Goal: Task Accomplishment & Management: Complete application form

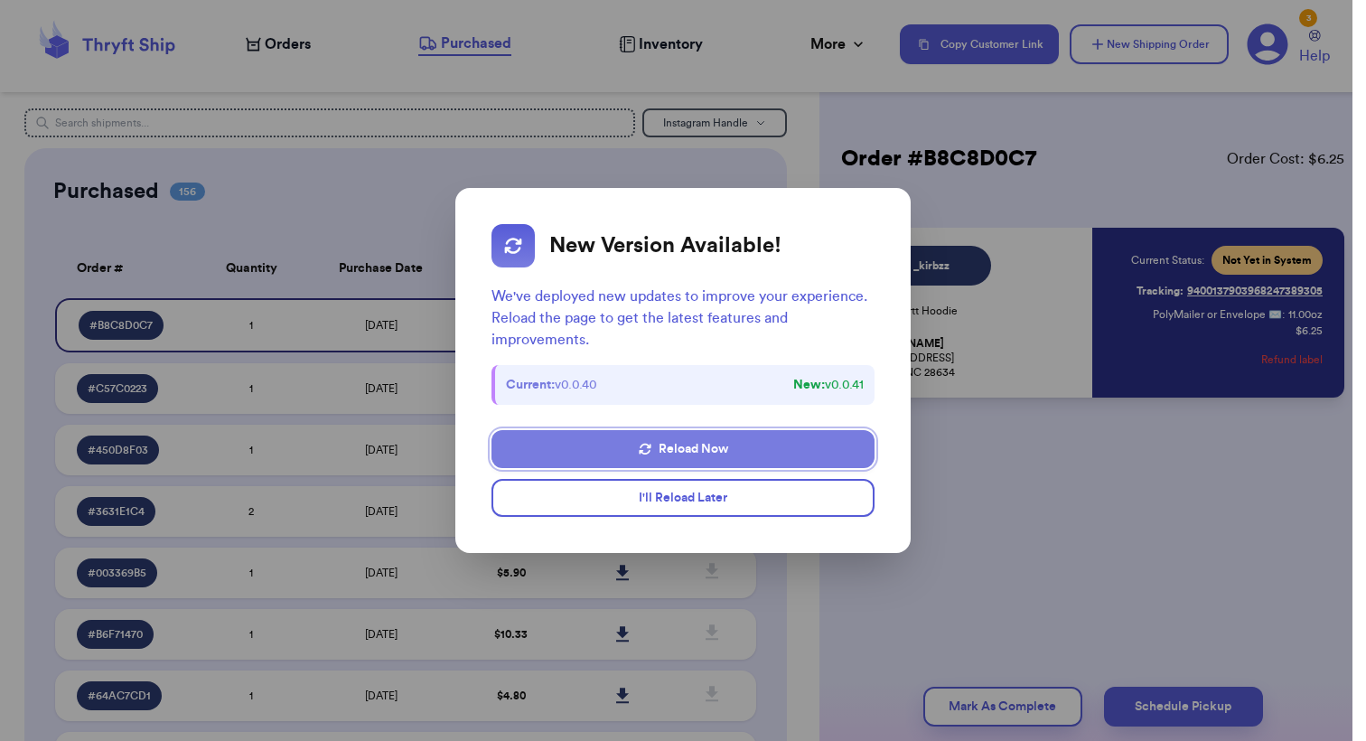
click at [669, 457] on button "Reload Now" at bounding box center [683, 449] width 383 height 38
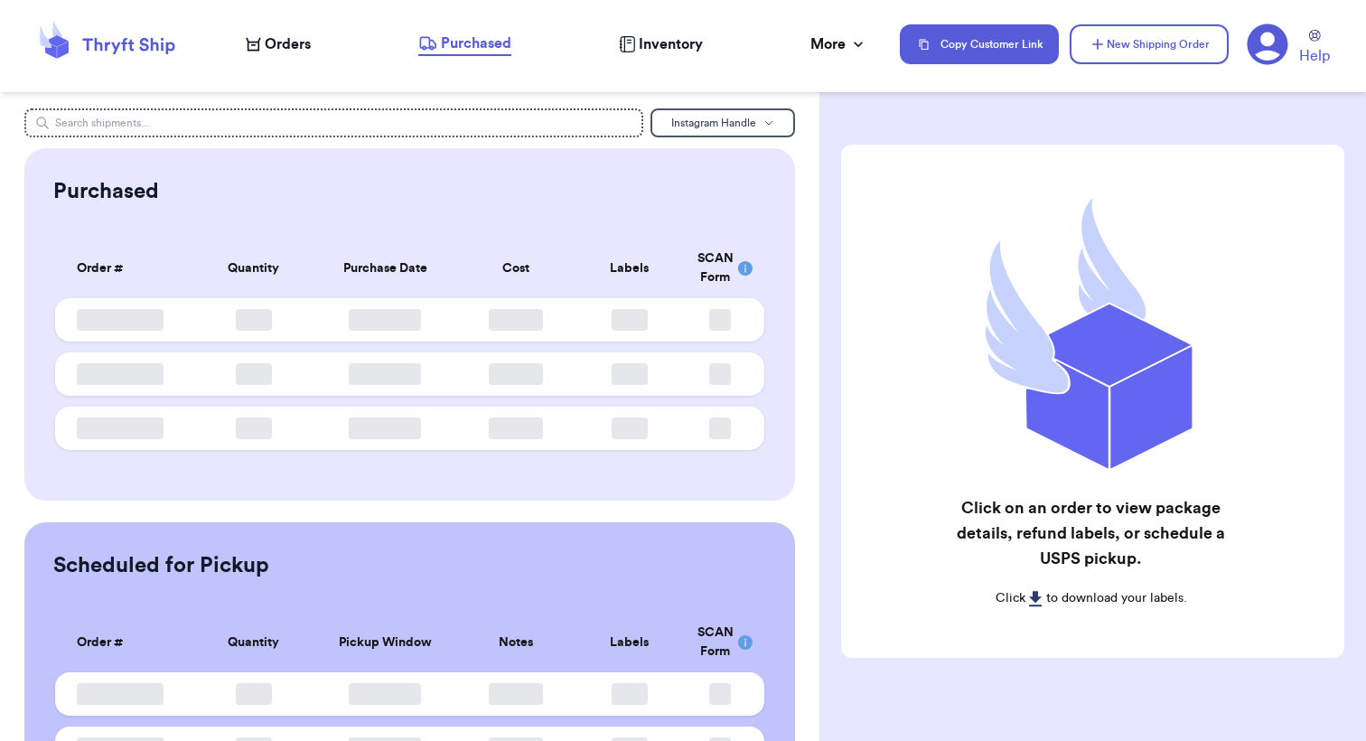
click at [268, 41] on span "Orders" at bounding box center [288, 44] width 46 height 22
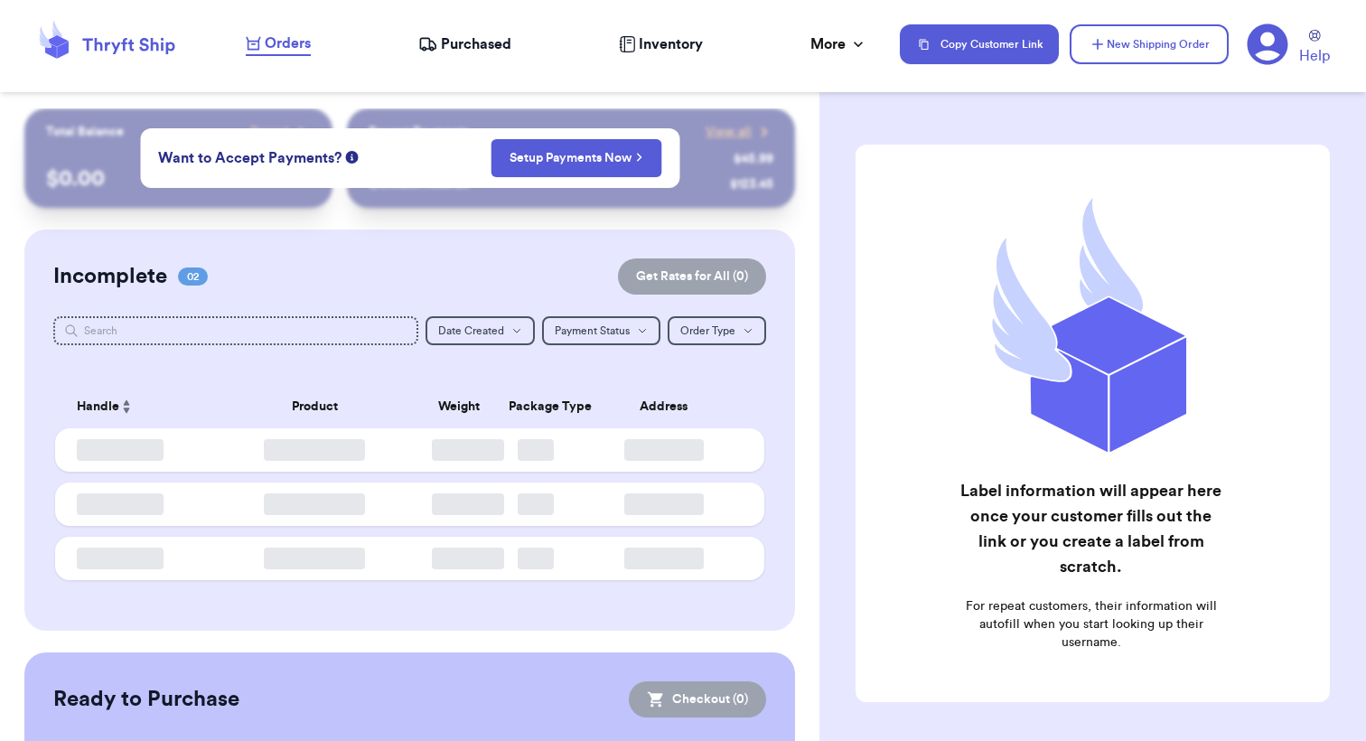
click at [269, 41] on span "Orders" at bounding box center [288, 44] width 46 height 22
click at [444, 146] on div "Want to Accept Payments? Setup Payments Now" at bounding box center [409, 158] width 539 height 60
click at [430, 278] on div "Incomplete 02 Get Rates for All ( 0 )" at bounding box center [409, 276] width 713 height 36
click at [578, 162] on link "Setup Payments Now" at bounding box center [576, 158] width 133 height 18
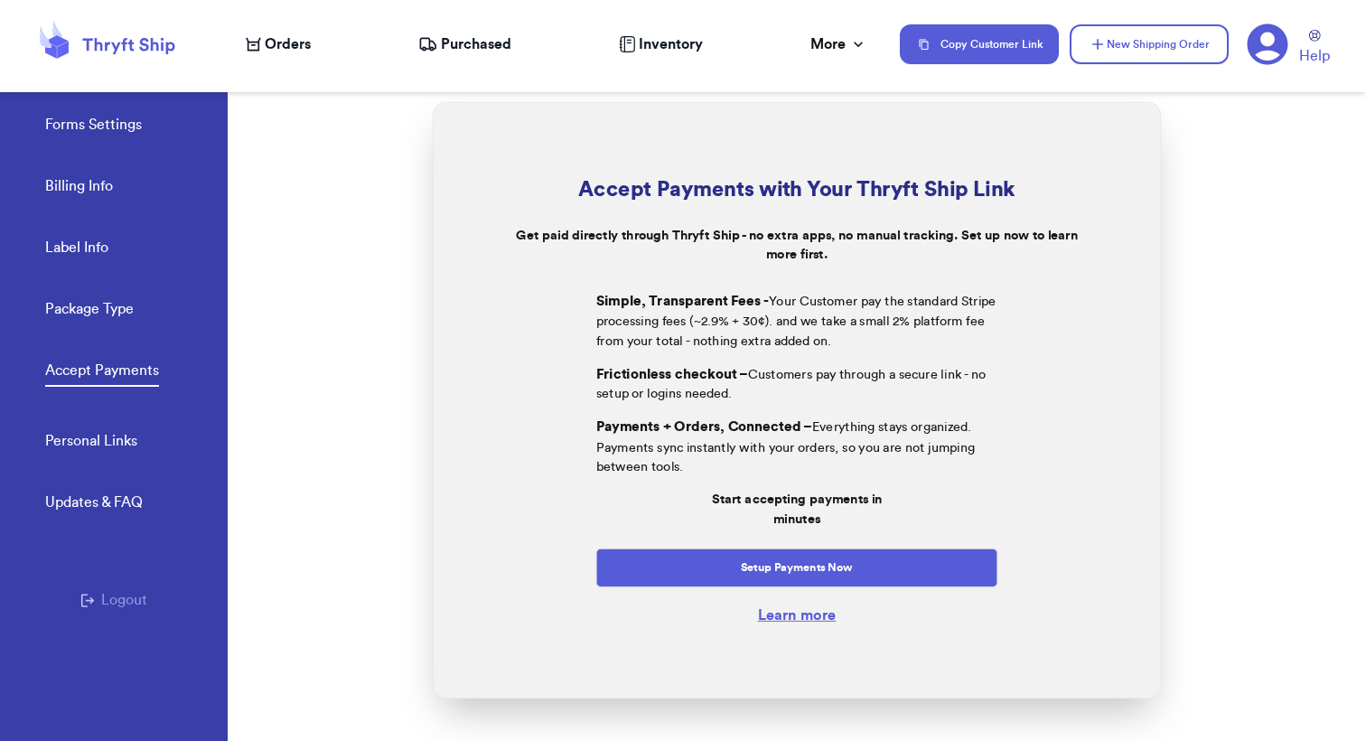
click at [267, 42] on span "Orders" at bounding box center [288, 44] width 46 height 22
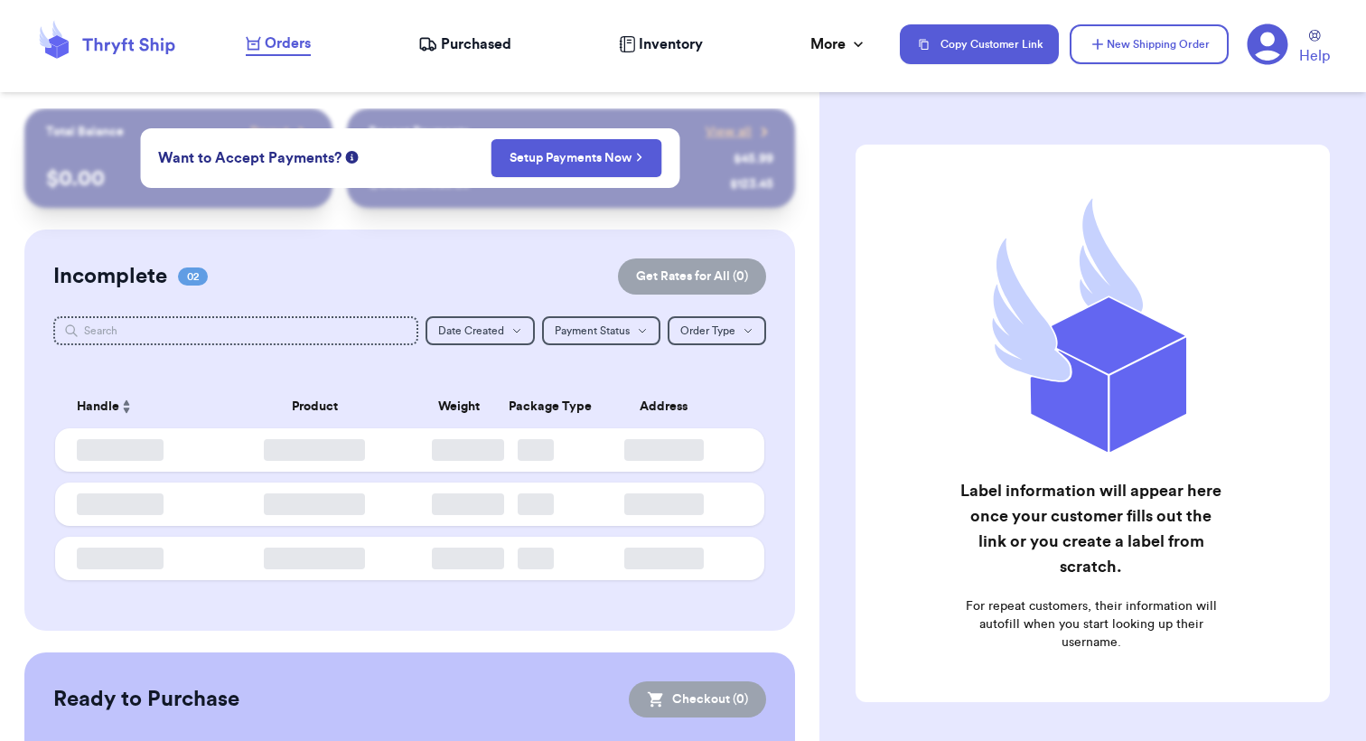
click at [267, 42] on span "Orders" at bounding box center [288, 44] width 46 height 22
click at [289, 266] on div "Incomplete 02 Get Rates for All ( 0 )" at bounding box center [409, 276] width 713 height 36
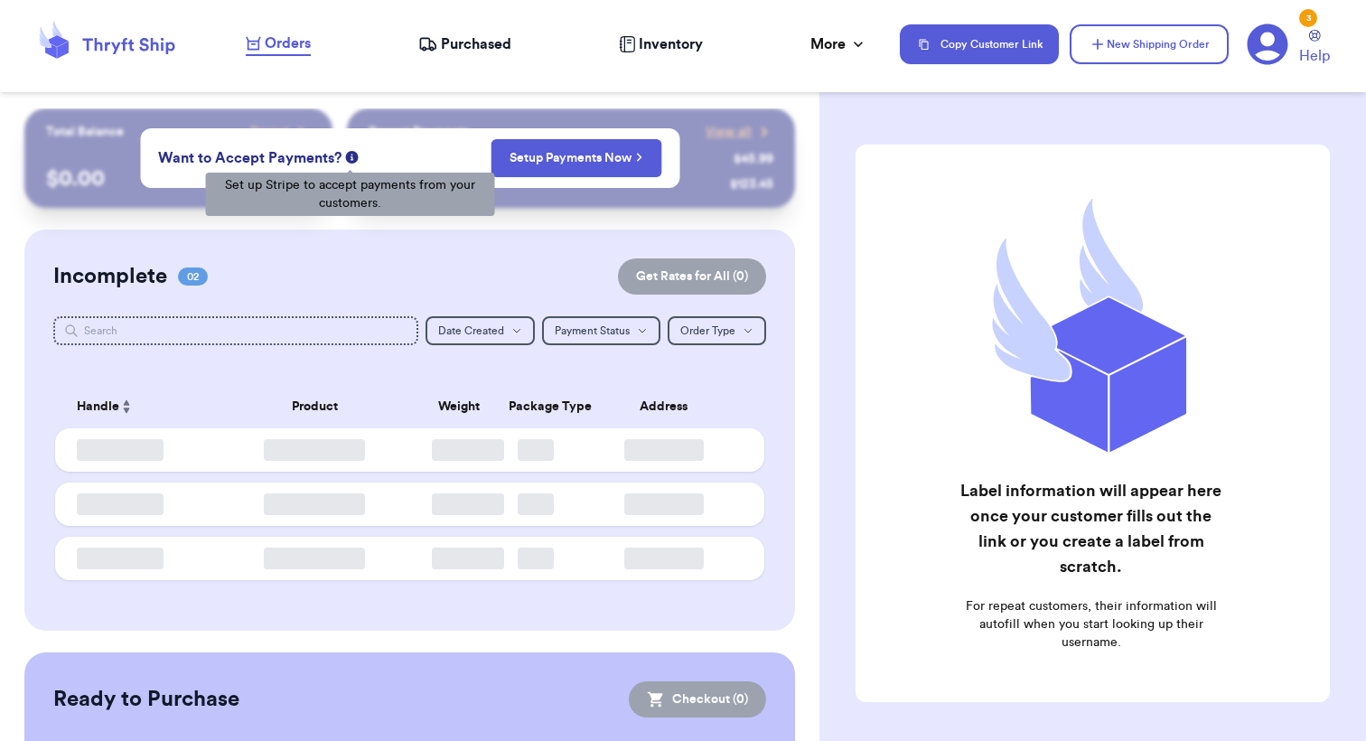
click at [352, 152] on icon at bounding box center [351, 157] width 13 height 13
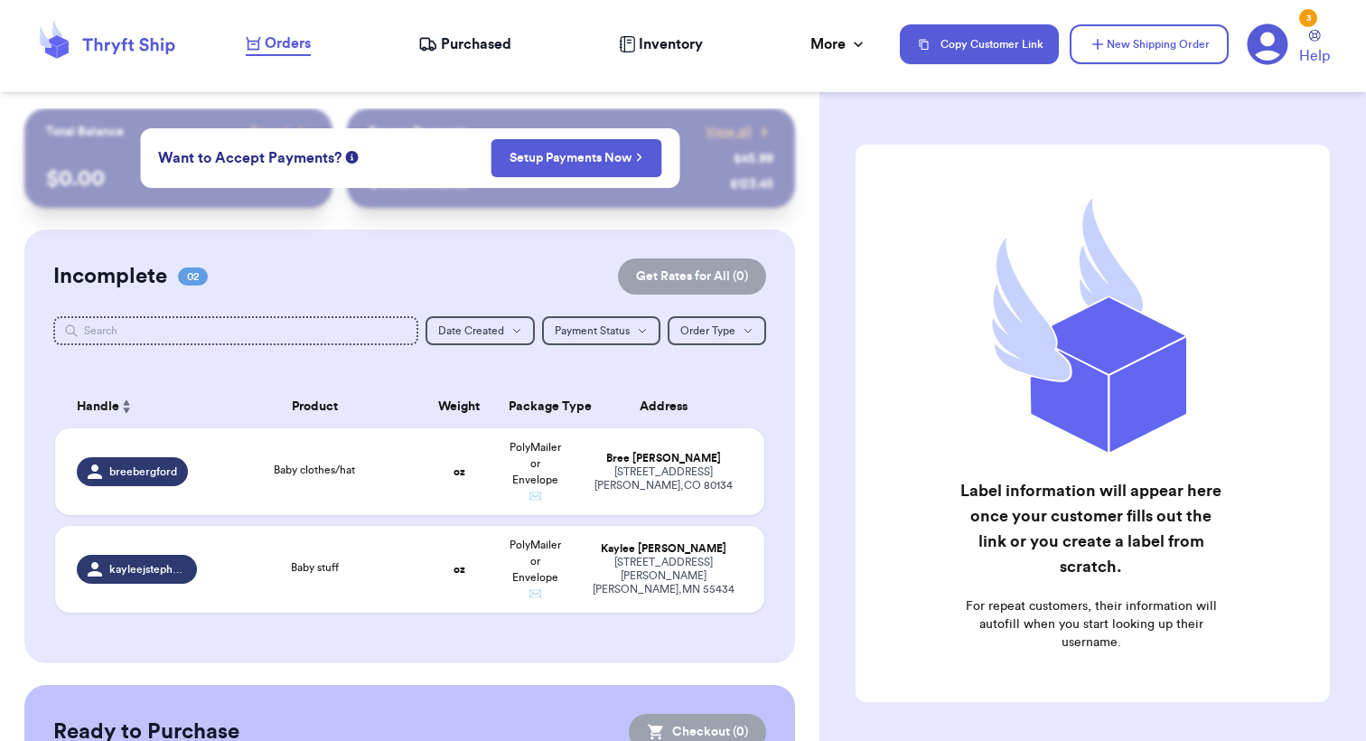
click at [347, 230] on div "Incomplete 02 Get Rates for All ( 0 ) Get Rates for All ( 0 ) Date Created Date…" at bounding box center [409, 447] width 771 height 434
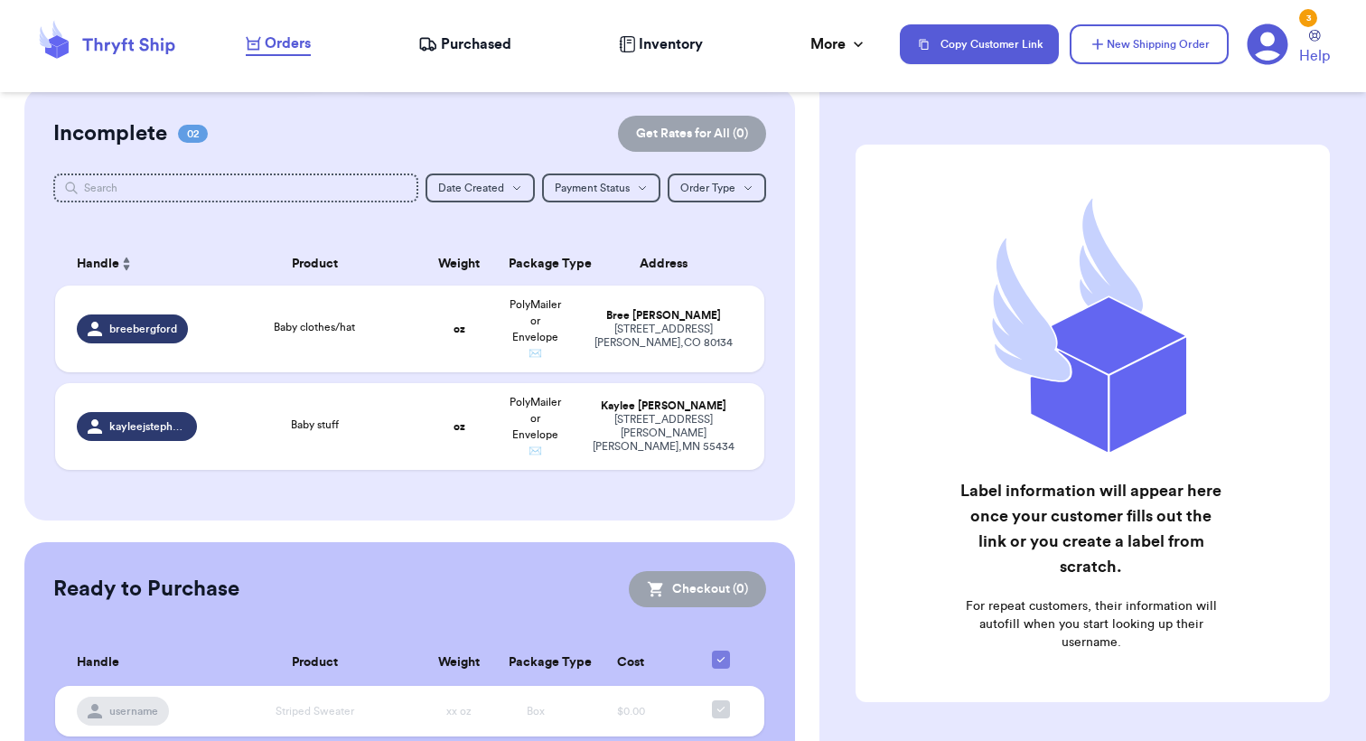
scroll to position [158, 0]
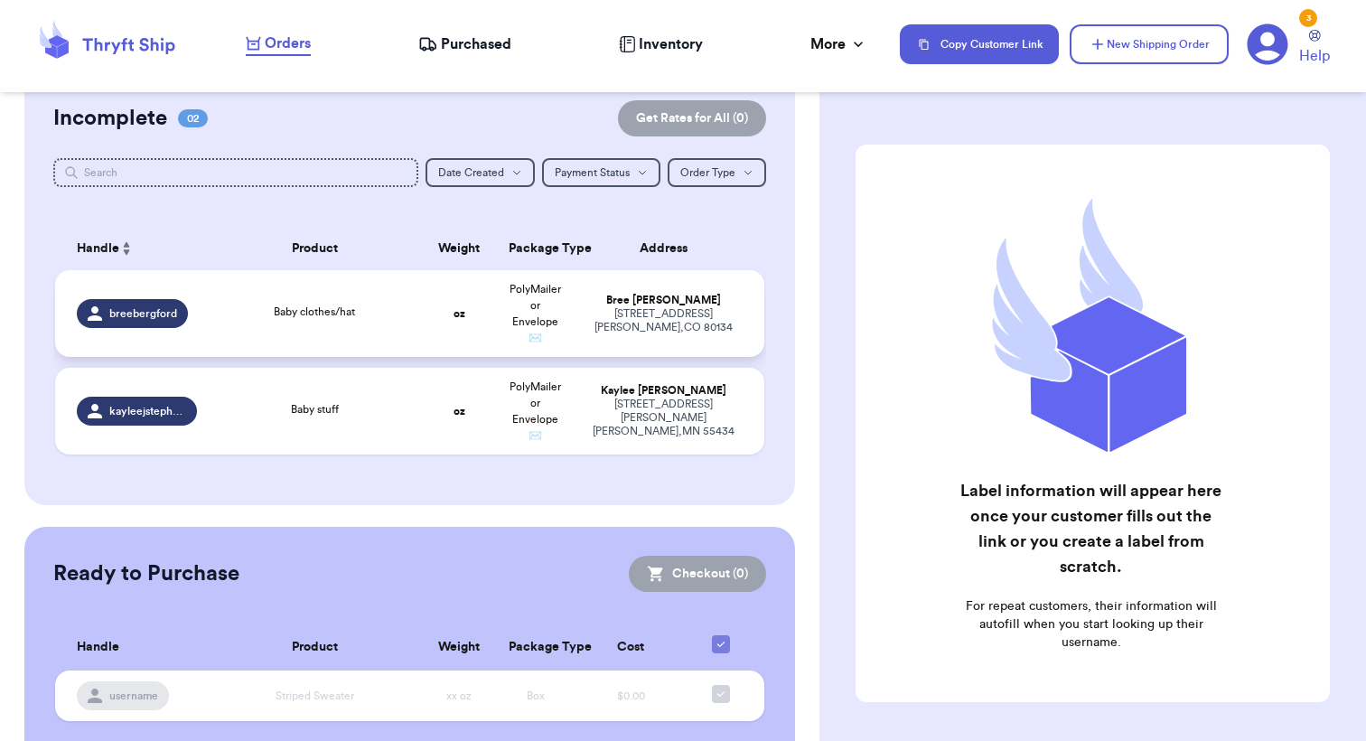
click at [487, 342] on td "oz" at bounding box center [459, 313] width 76 height 87
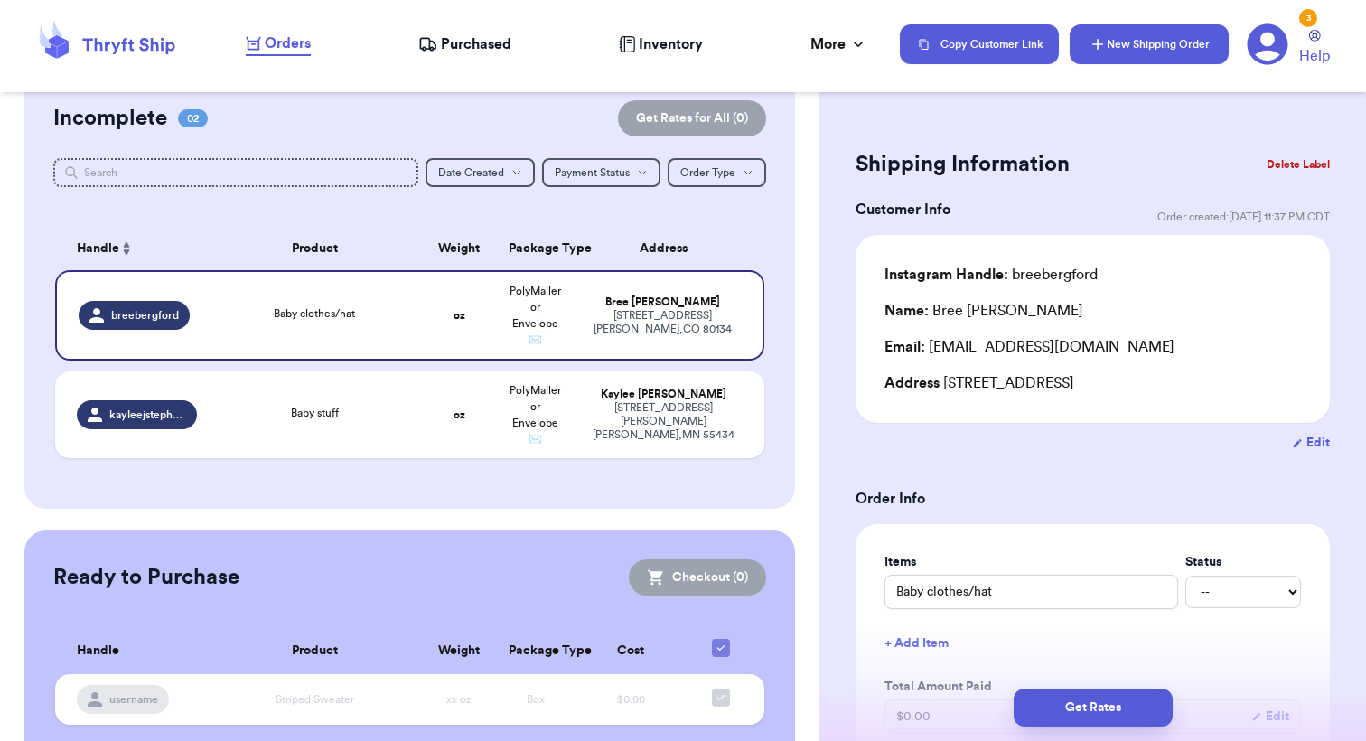
scroll to position [0, 0]
click at [1173, 60] on button "New Shipping Order" at bounding box center [1149, 44] width 159 height 40
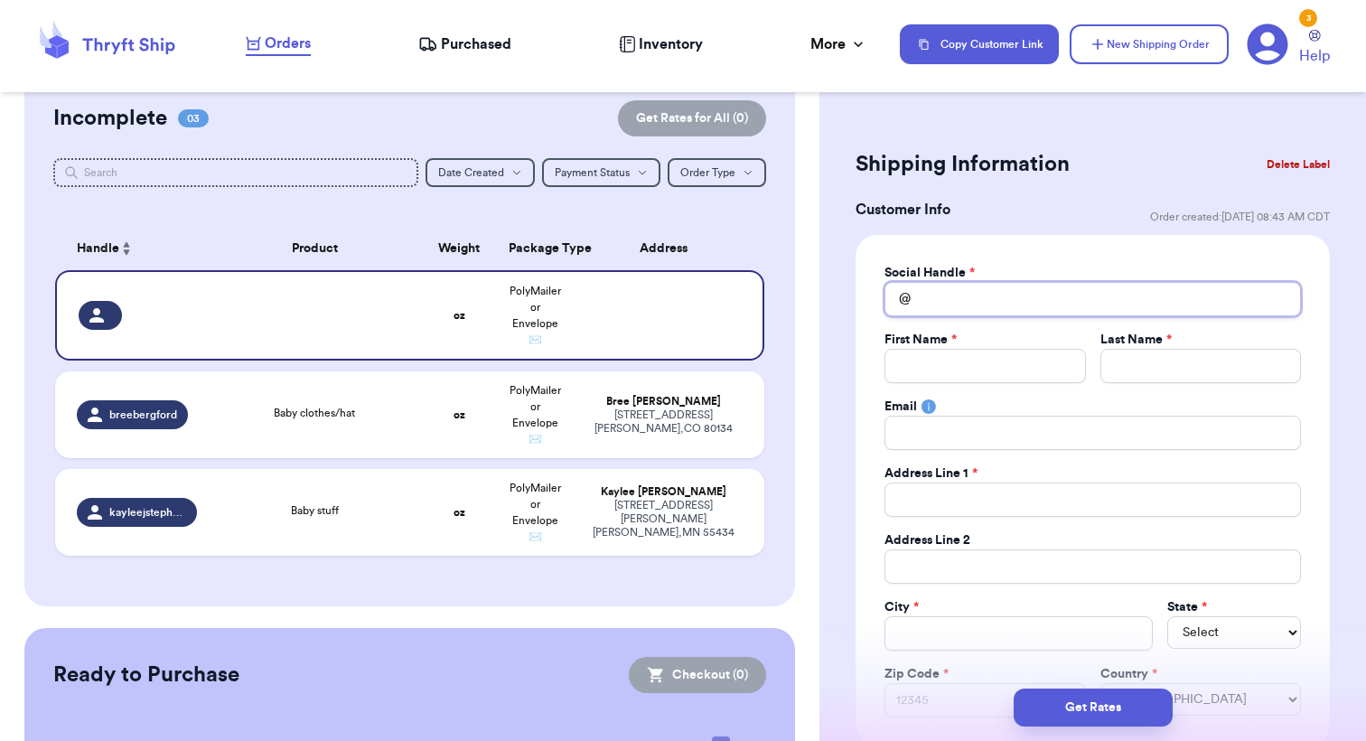
click at [958, 305] on input "Total Amount Paid" at bounding box center [1093, 299] width 417 height 34
type input "i"
type input "is"
type input "isa"
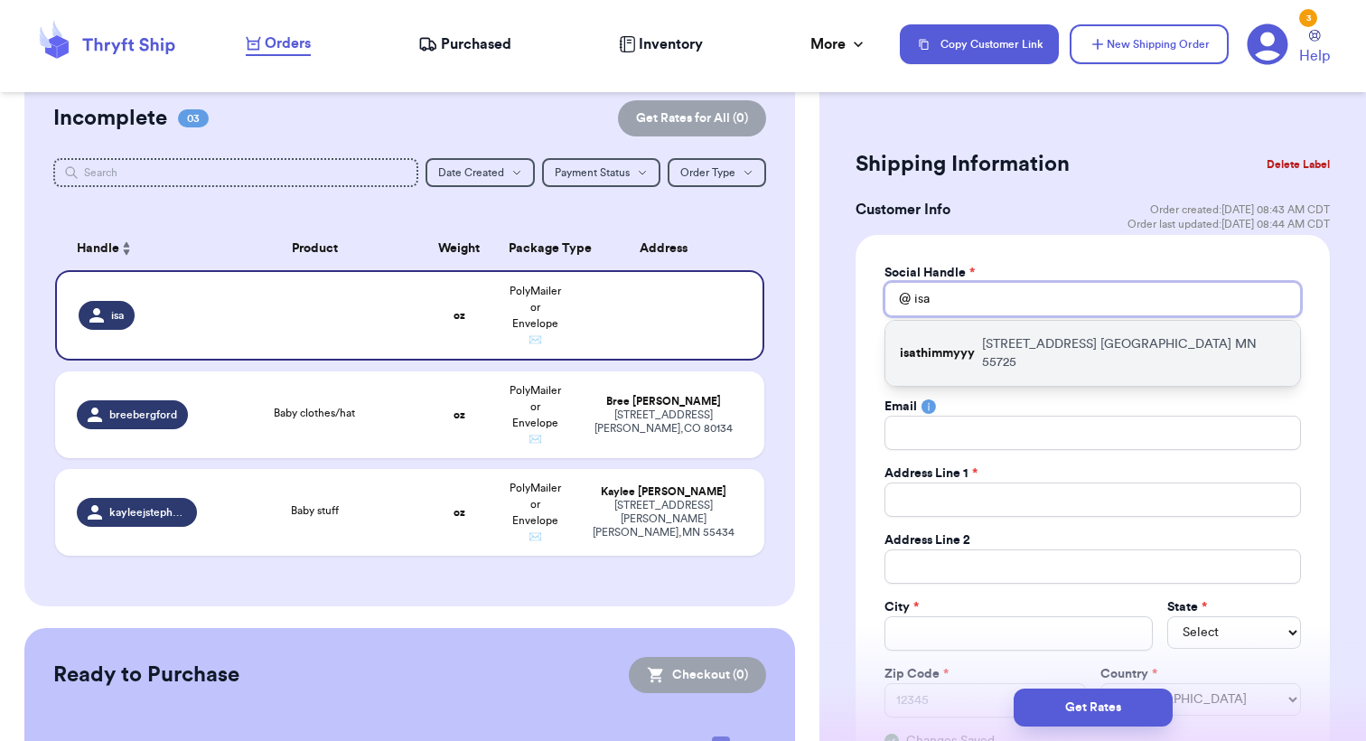
type input "isa"
click at [1021, 339] on p "7546 Gold Coast Rd Crane Lake MN 55725" at bounding box center [1134, 353] width 304 height 36
type input "isathimmyyy"
type input "Isa"
type input "[PERSON_NAME]"
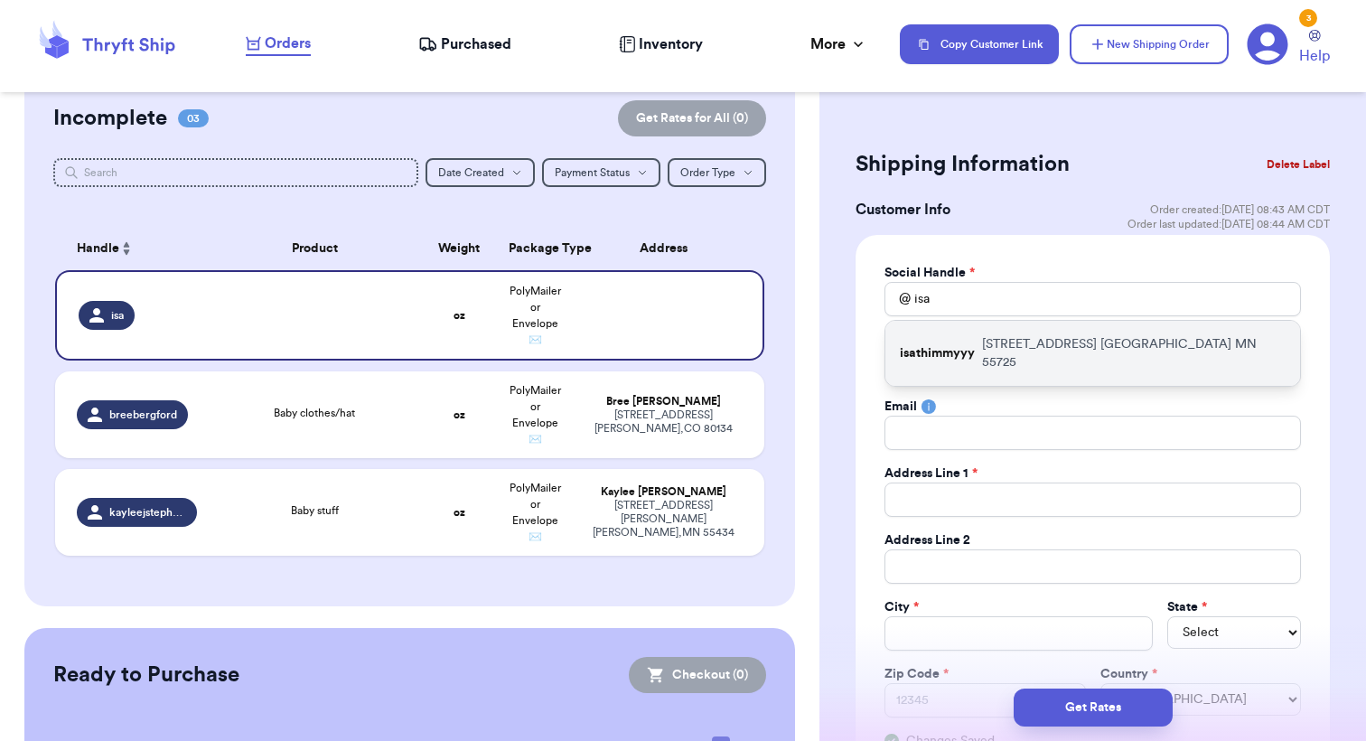
type input "[EMAIL_ADDRESS][DOMAIN_NAME]"
type input "[STREET_ADDRESS]"
type input "[GEOGRAPHIC_DATA]"
select select "MN"
type input "55725"
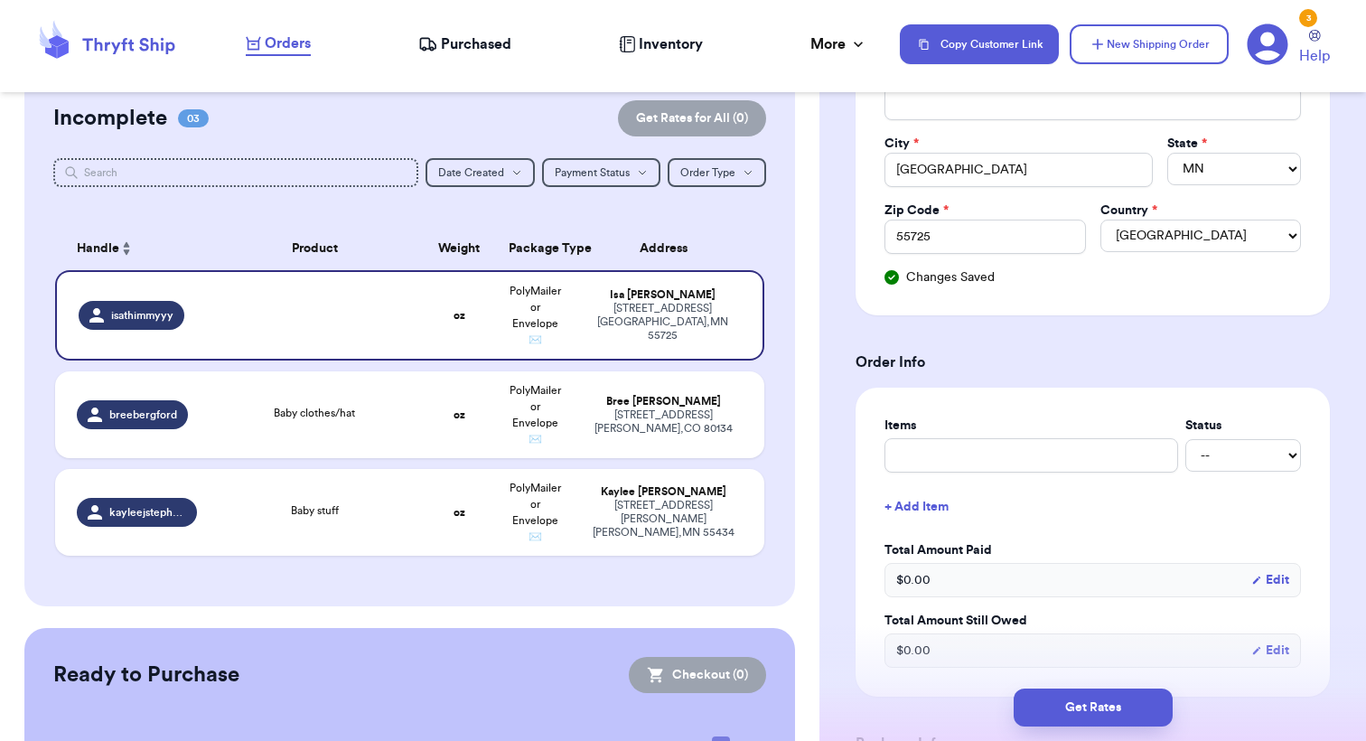
scroll to position [502, 0]
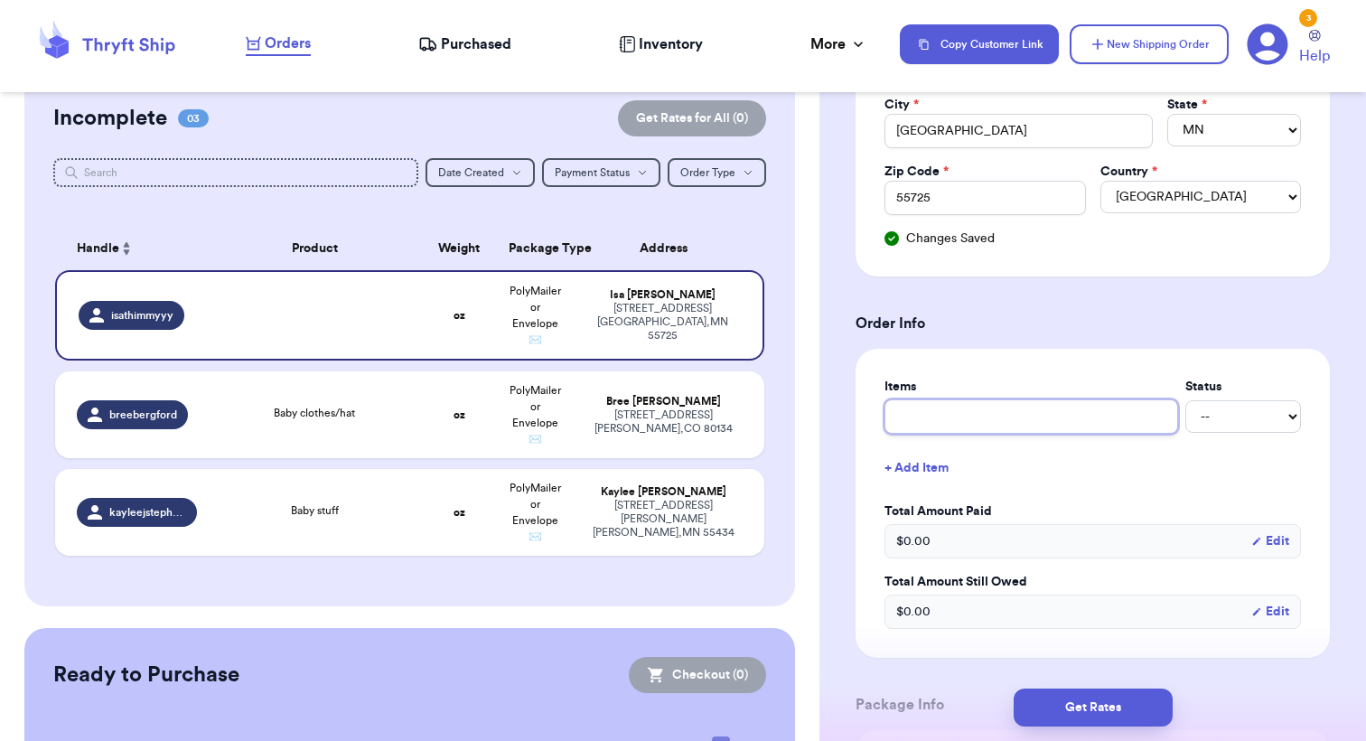
type input "F"
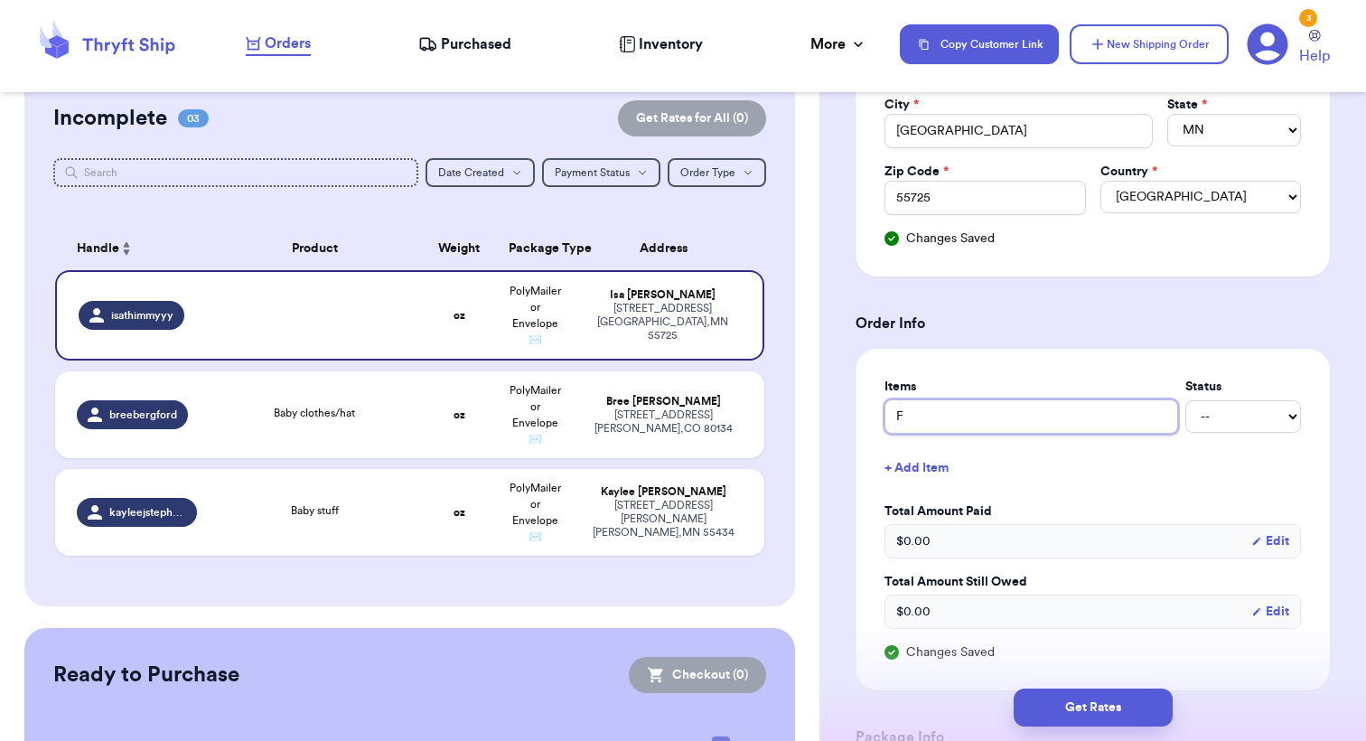
type input "Fi"
type input "Fis"
type input "Fish"
type input "Fish P"
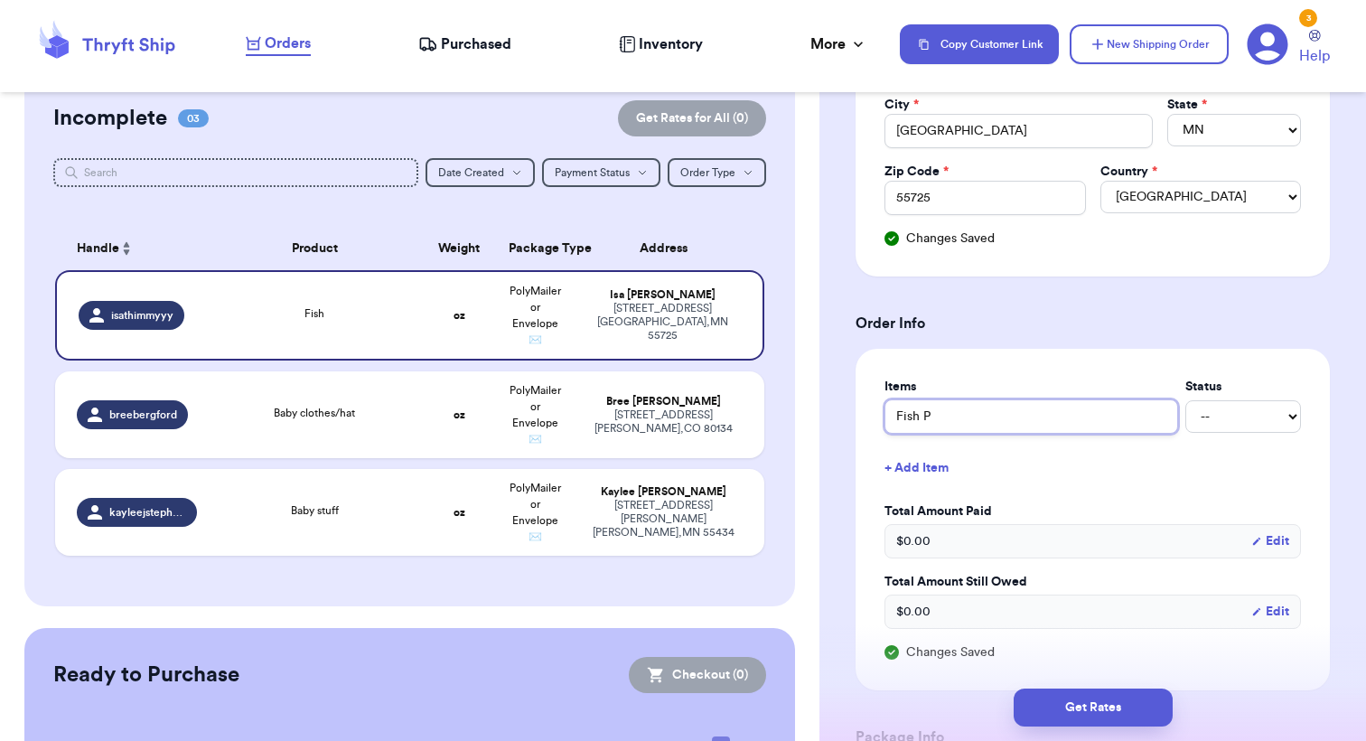
type input "Fish Pa"
type input "Fish Pan"
type input "Fish Pant"
type input "Fish Pants"
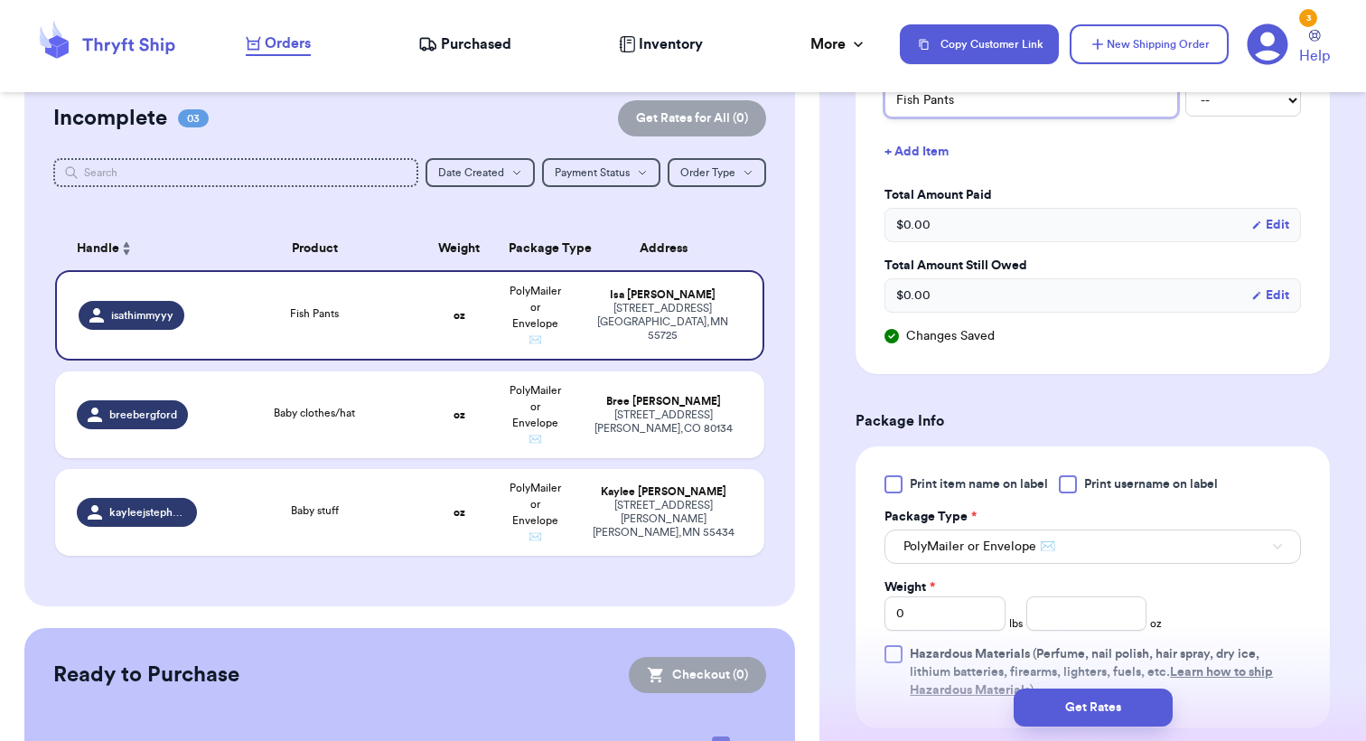
scroll to position [828, 0]
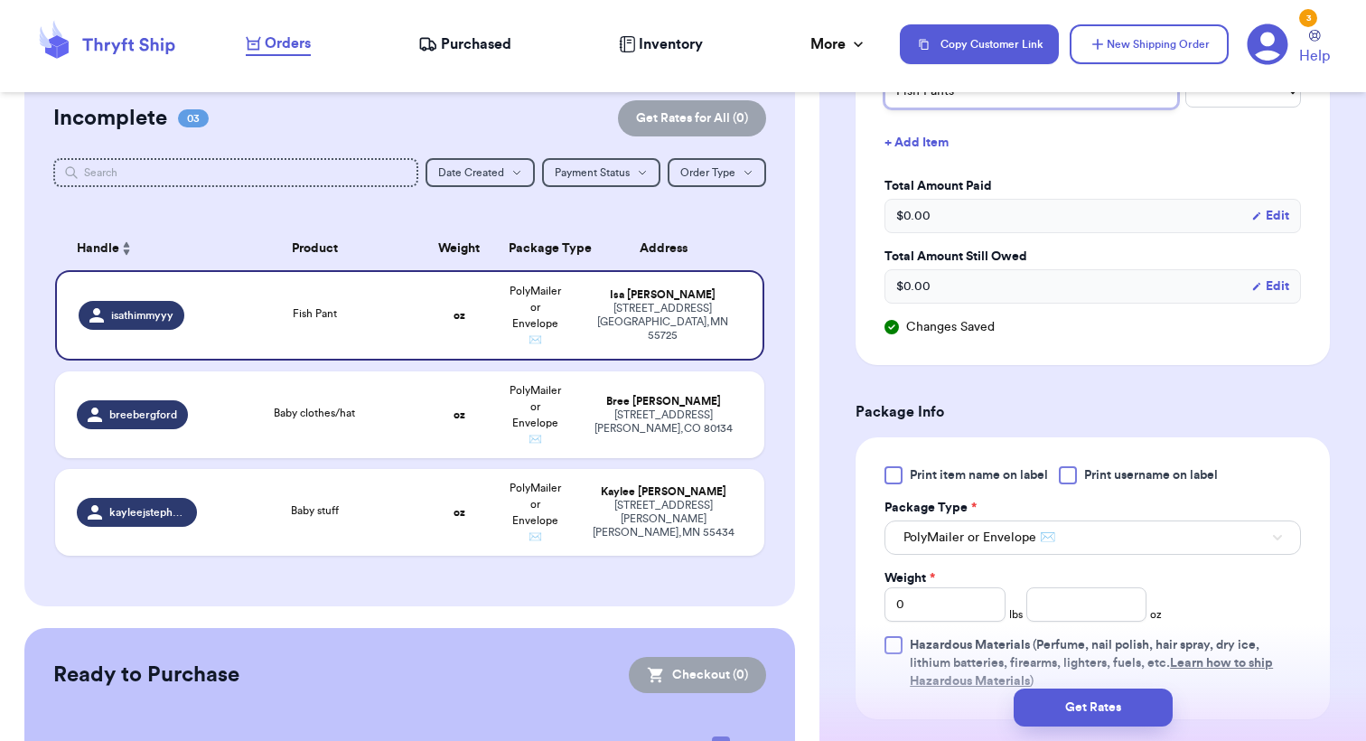
type input "Fish Pants"
click at [1084, 597] on input "number" at bounding box center [1087, 604] width 121 height 34
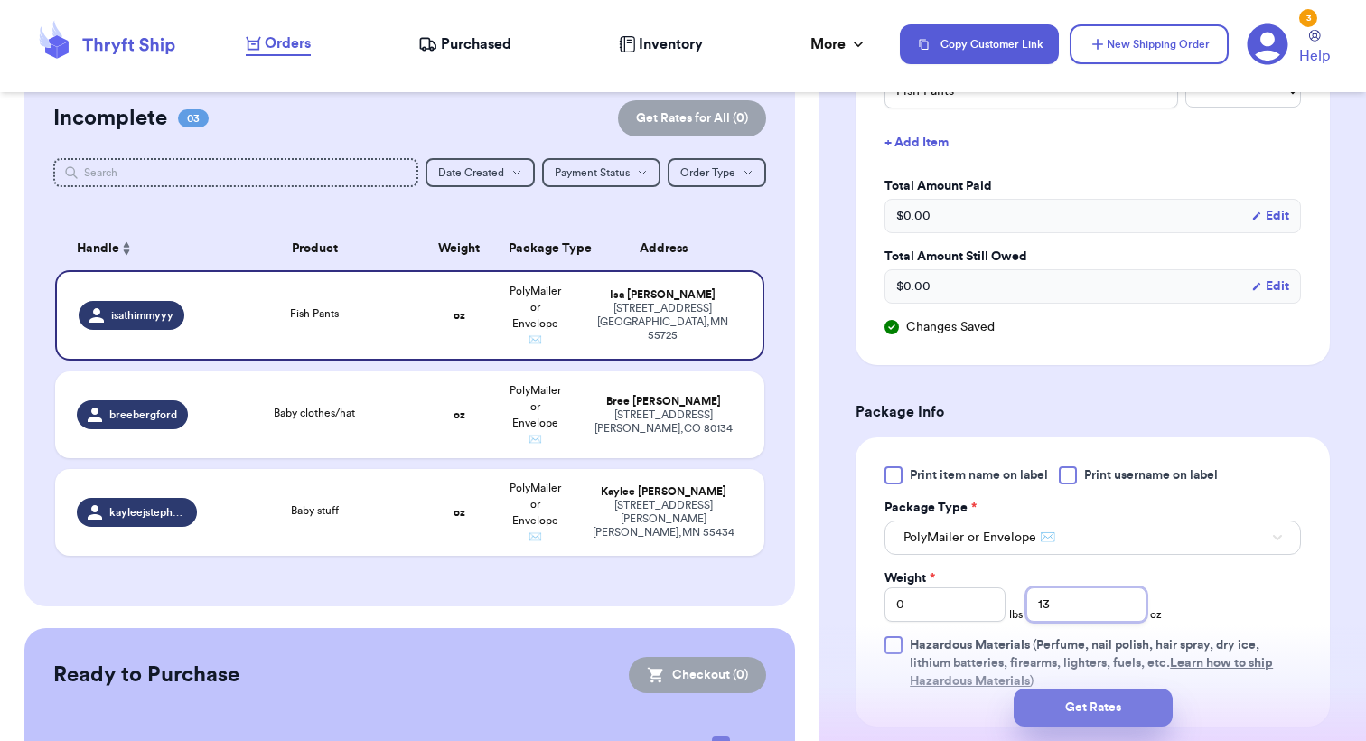
type input "13"
click at [1093, 705] on button "Get Rates" at bounding box center [1093, 708] width 159 height 38
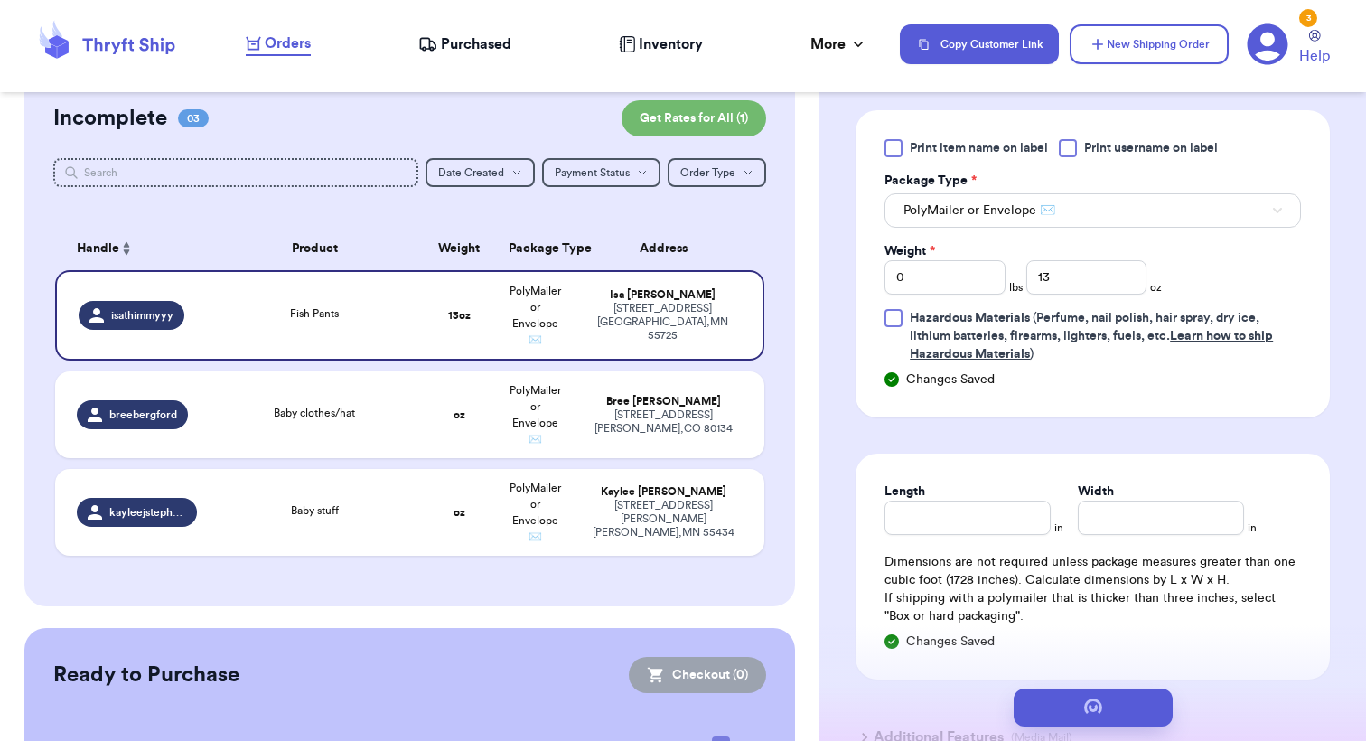
scroll to position [0, 0]
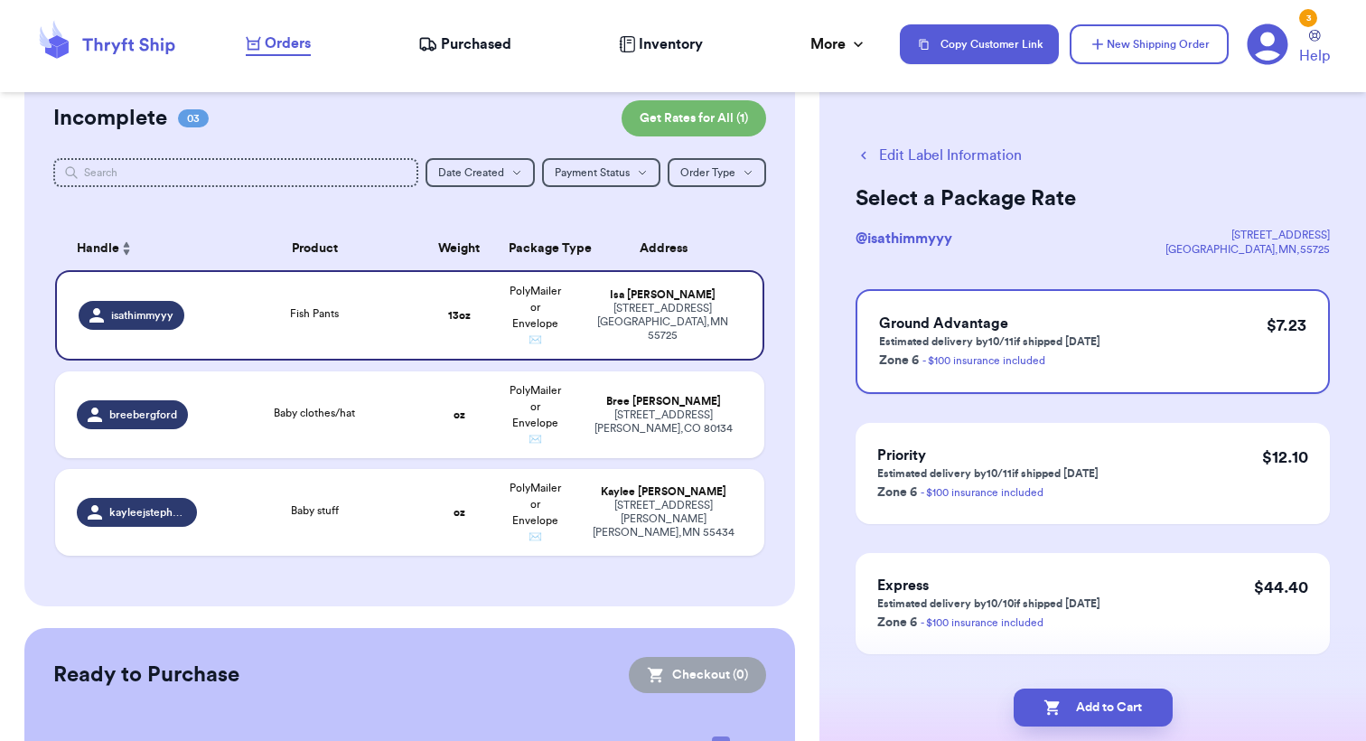
click at [895, 153] on button "Edit Label Information" at bounding box center [939, 156] width 166 height 22
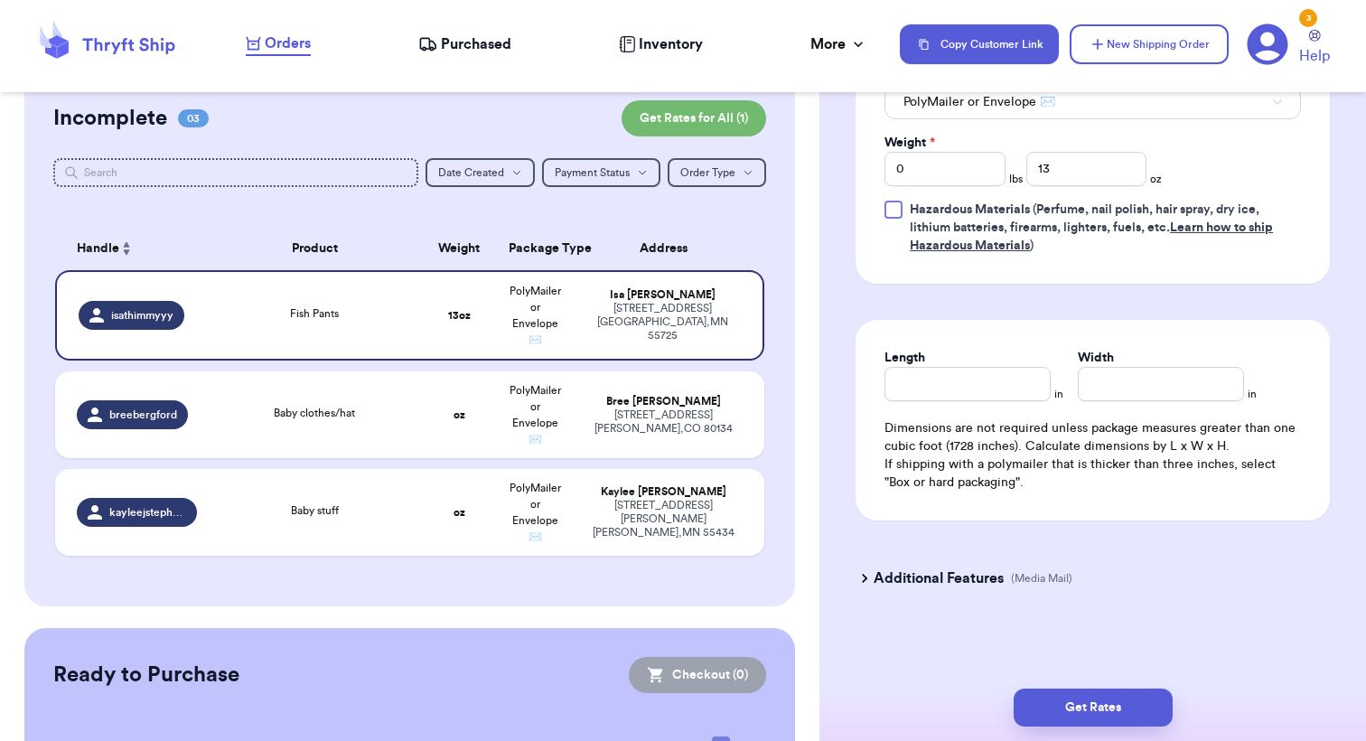
scroll to position [907, 0]
click at [1108, 160] on input "13" at bounding box center [1087, 169] width 121 height 34
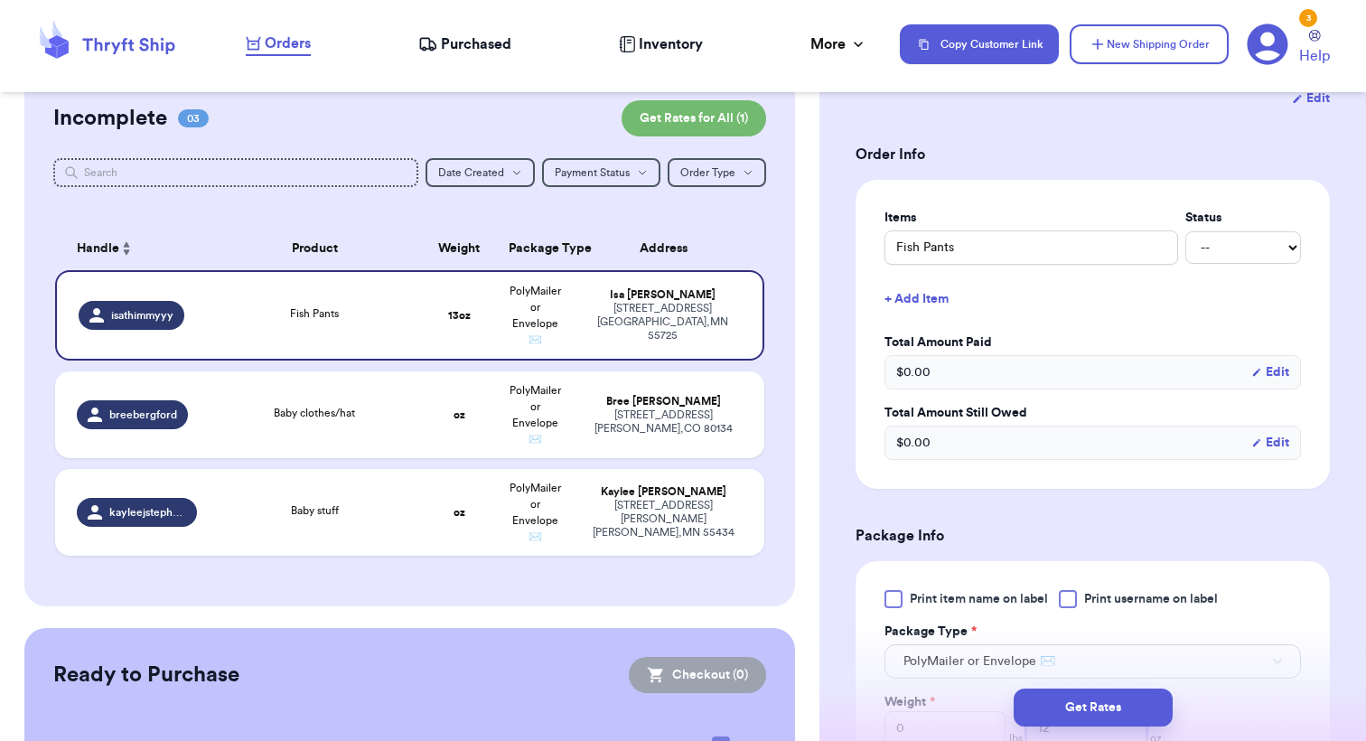
scroll to position [122, 0]
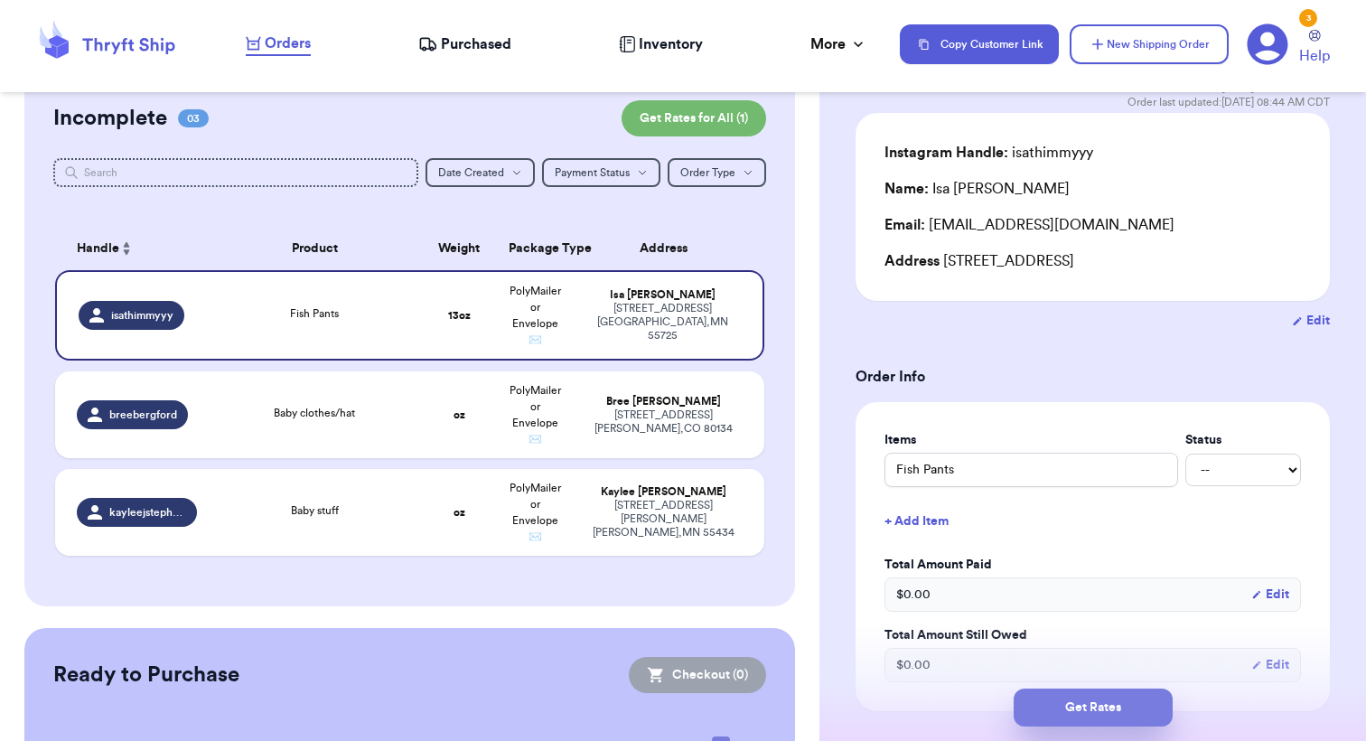
type input "12"
click at [1097, 711] on button "Get Rates" at bounding box center [1093, 708] width 159 height 38
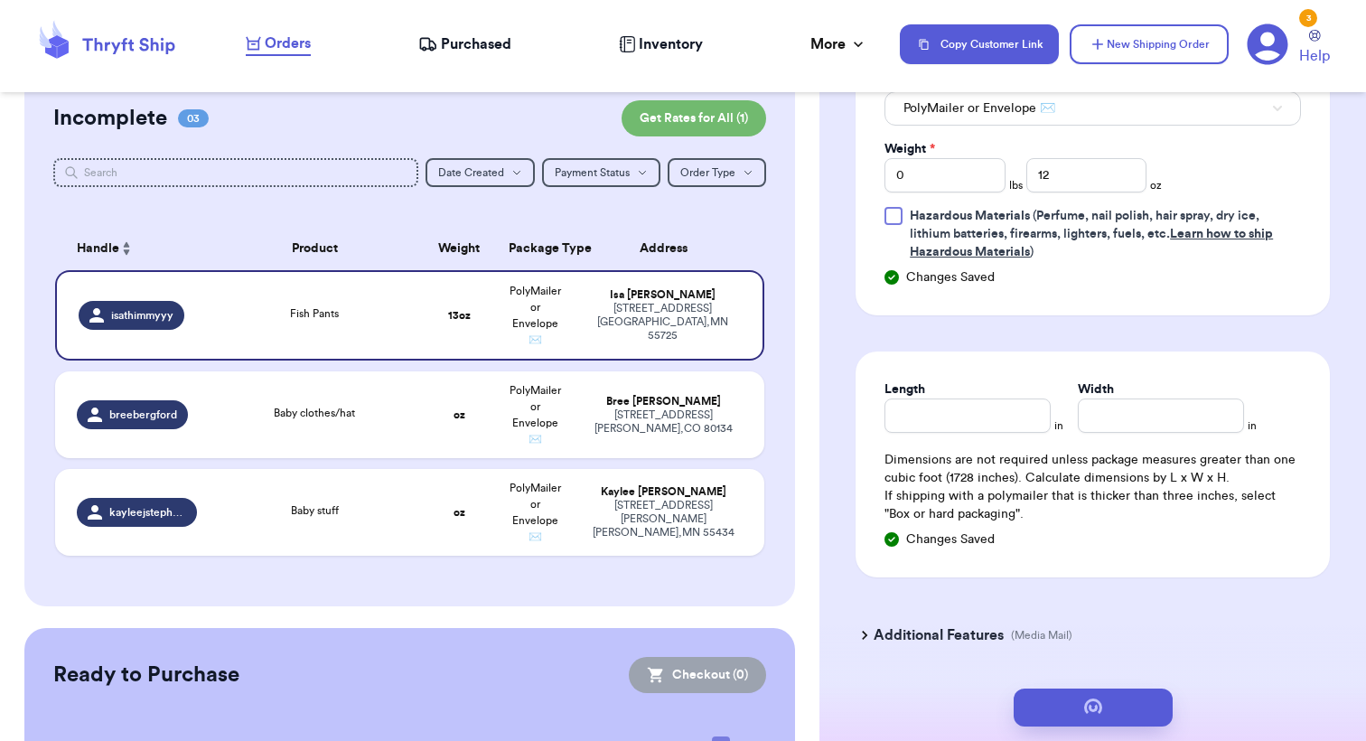
scroll to position [0, 0]
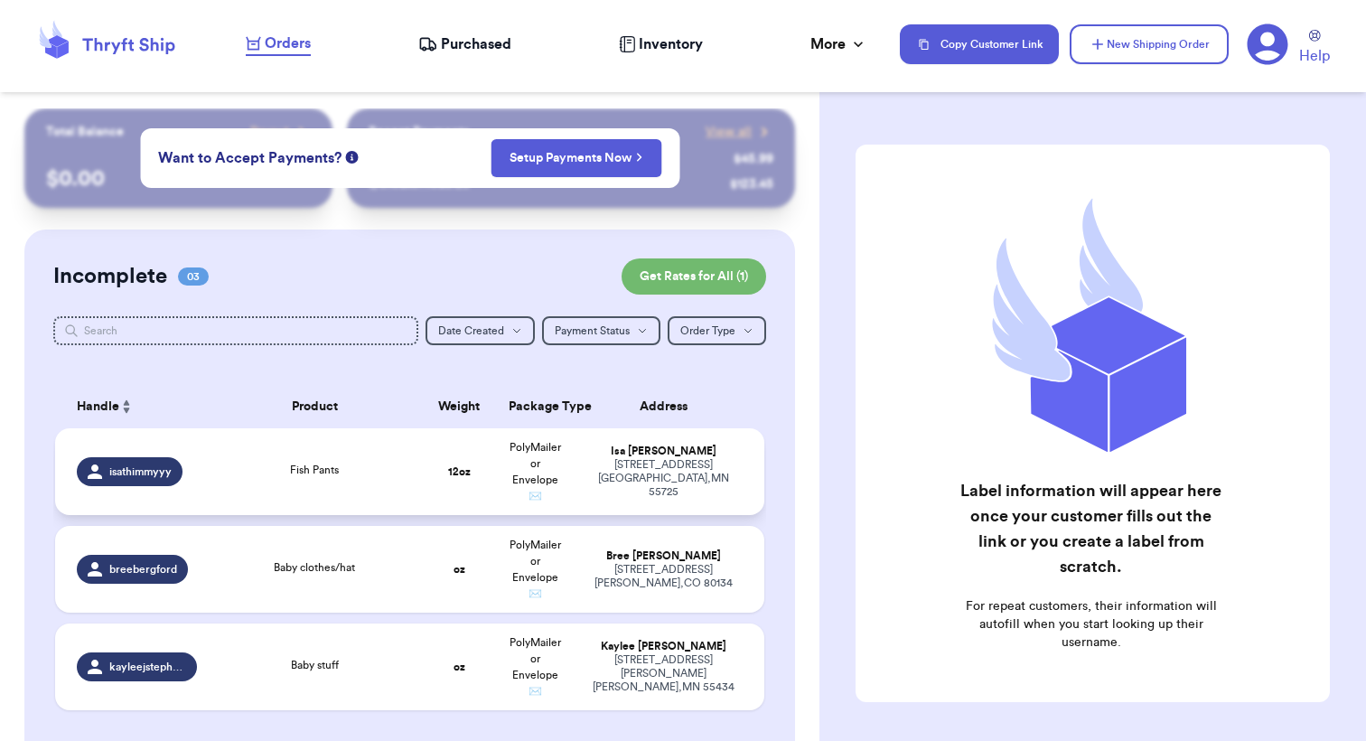
click at [390, 466] on td "Fish Pants" at bounding box center [314, 471] width 213 height 87
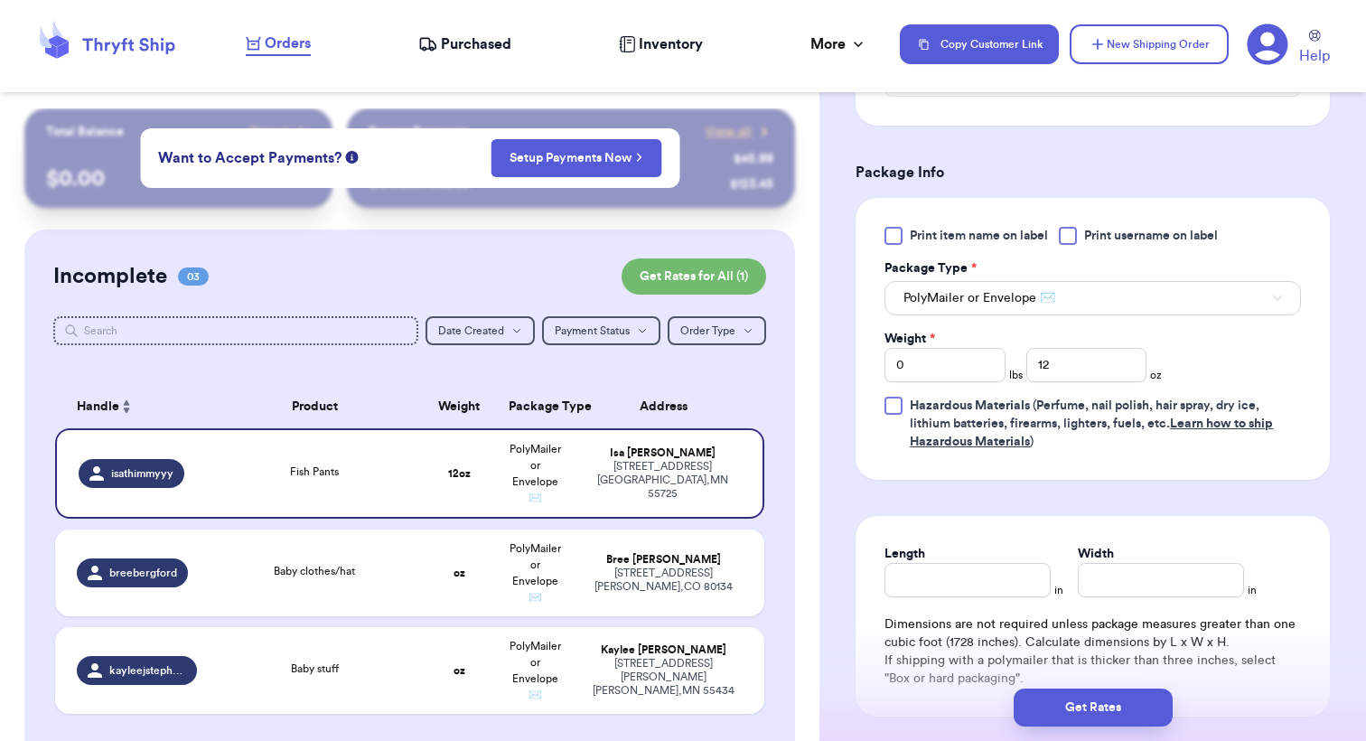
scroll to position [764, 0]
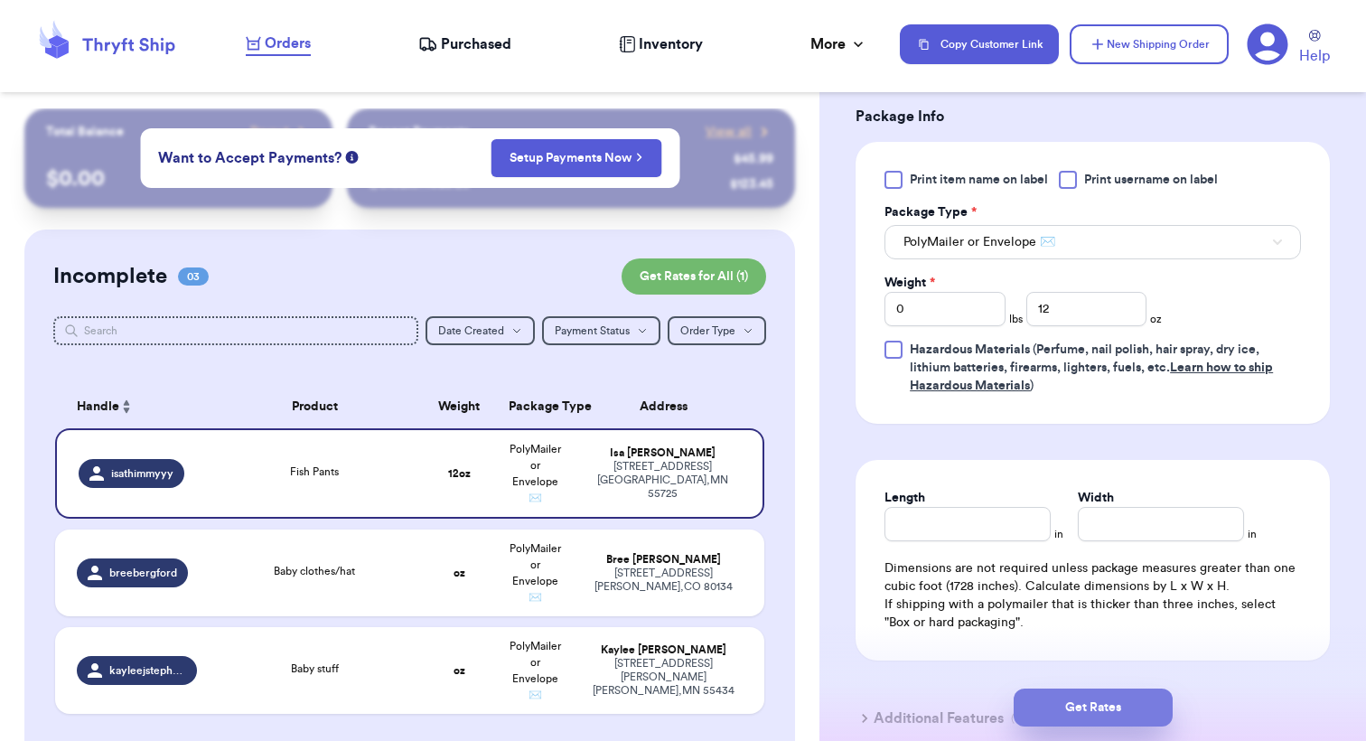
click at [1076, 709] on button "Get Rates" at bounding box center [1093, 708] width 159 height 38
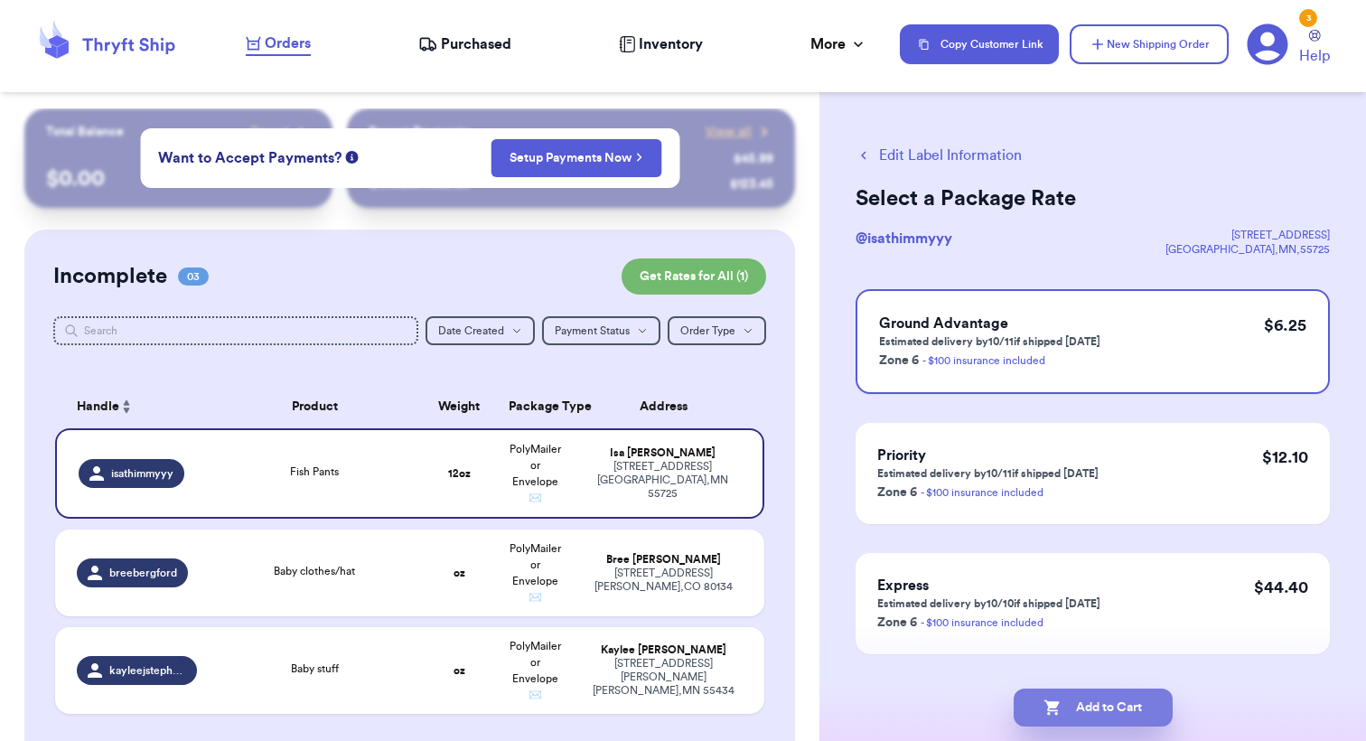
click at [1116, 713] on button "Add to Cart" at bounding box center [1093, 708] width 159 height 38
checkbox input "true"
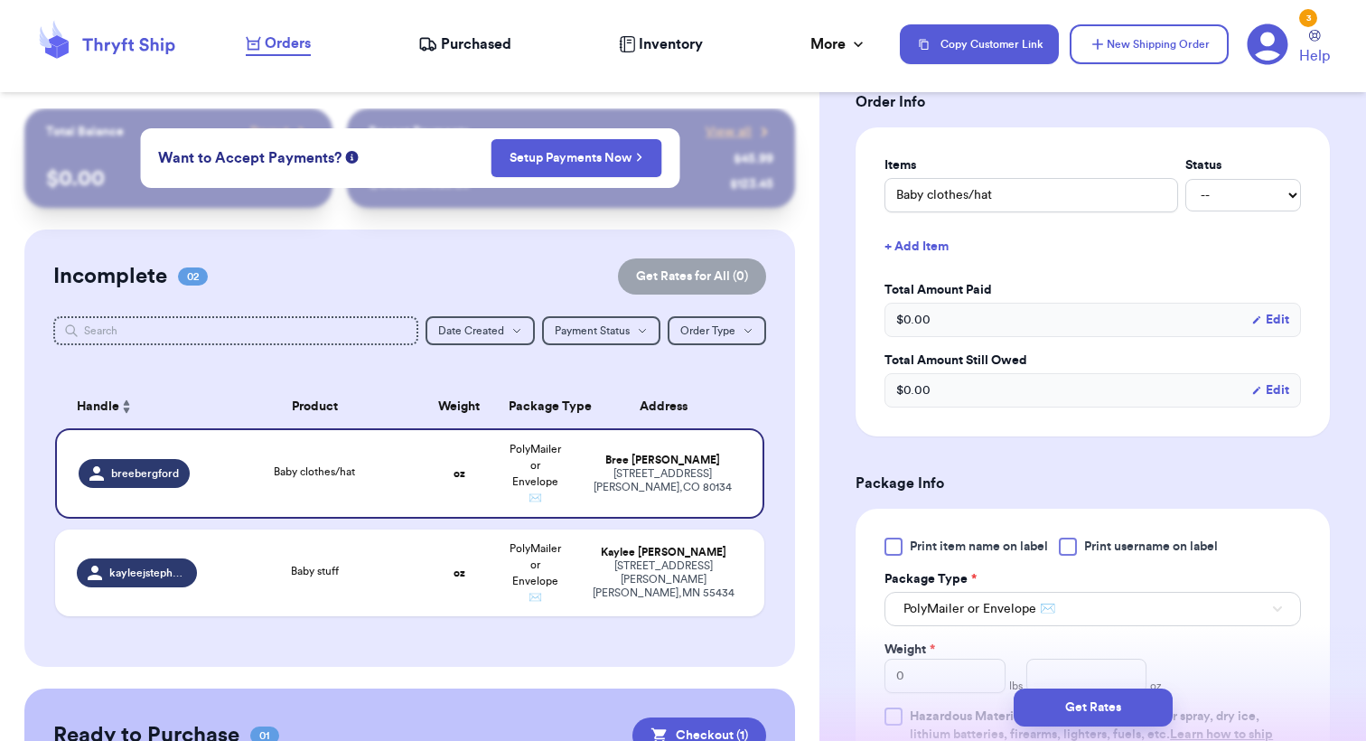
scroll to position [426, 0]
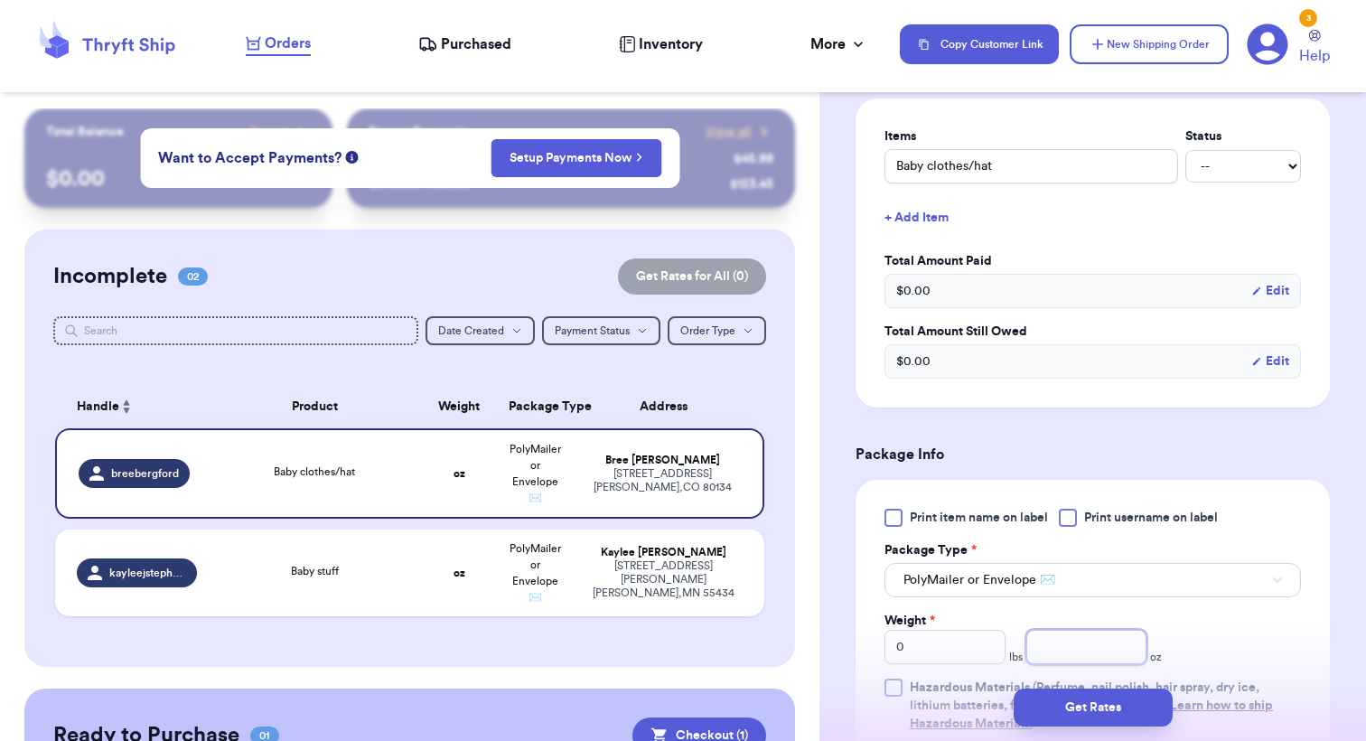
click at [1075, 655] on input "number" at bounding box center [1087, 647] width 121 height 34
type input "10"
click at [1114, 708] on button "Get Rates" at bounding box center [1093, 708] width 159 height 38
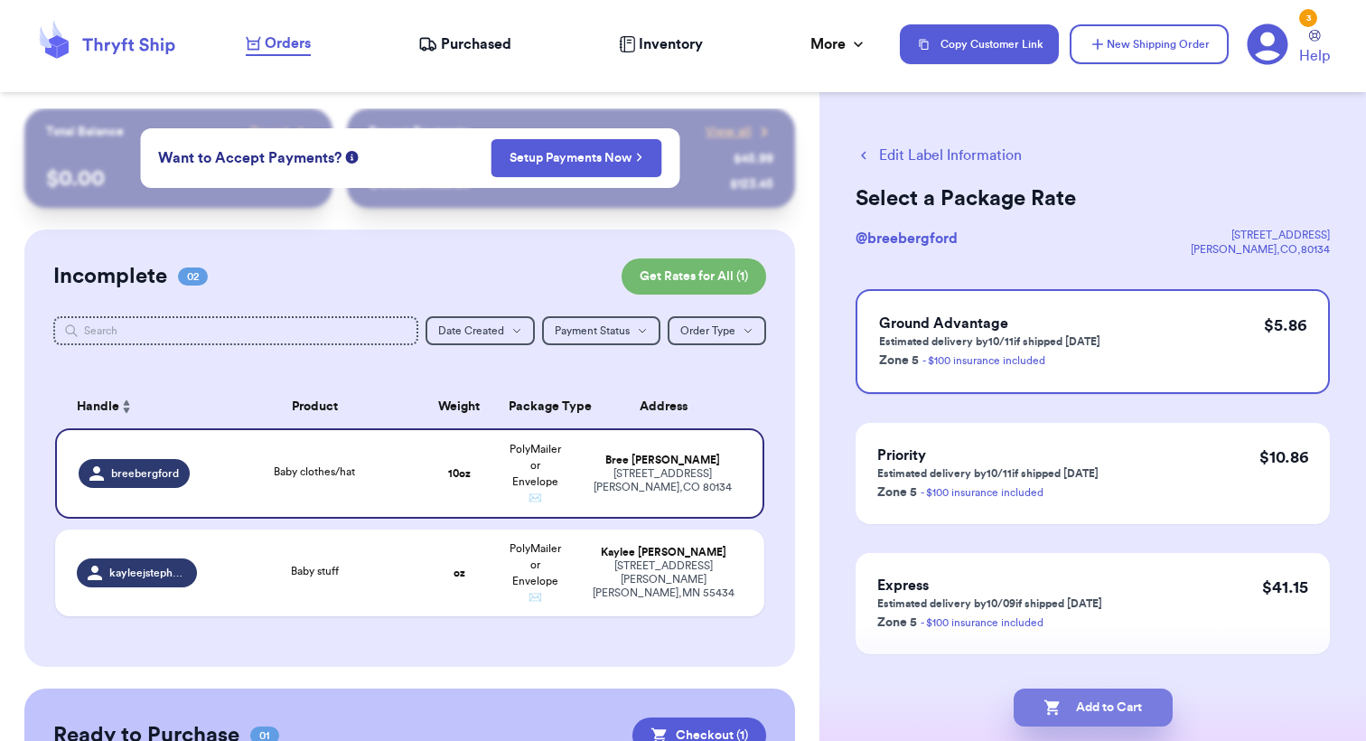
click at [1069, 712] on button "Add to Cart" at bounding box center [1093, 708] width 159 height 38
checkbox input "true"
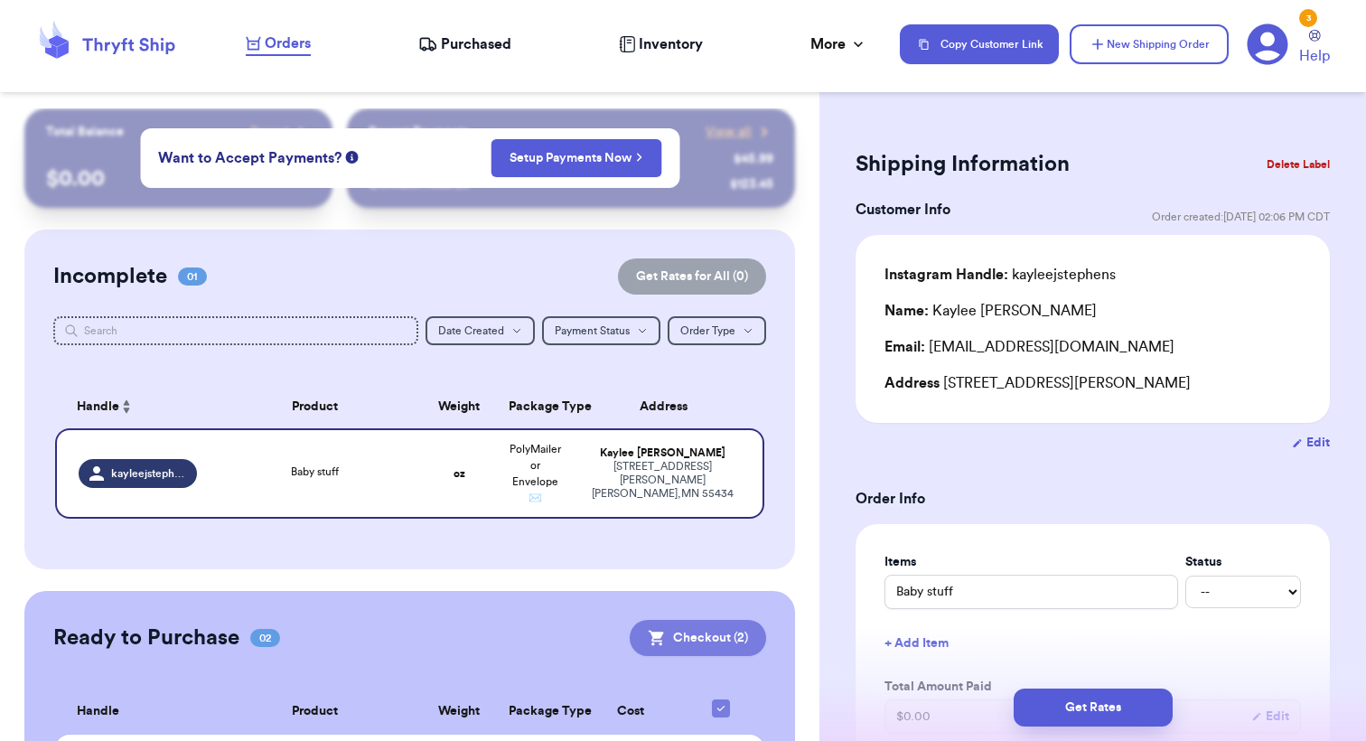
click at [730, 639] on button "Checkout ( 2 )" at bounding box center [698, 638] width 136 height 36
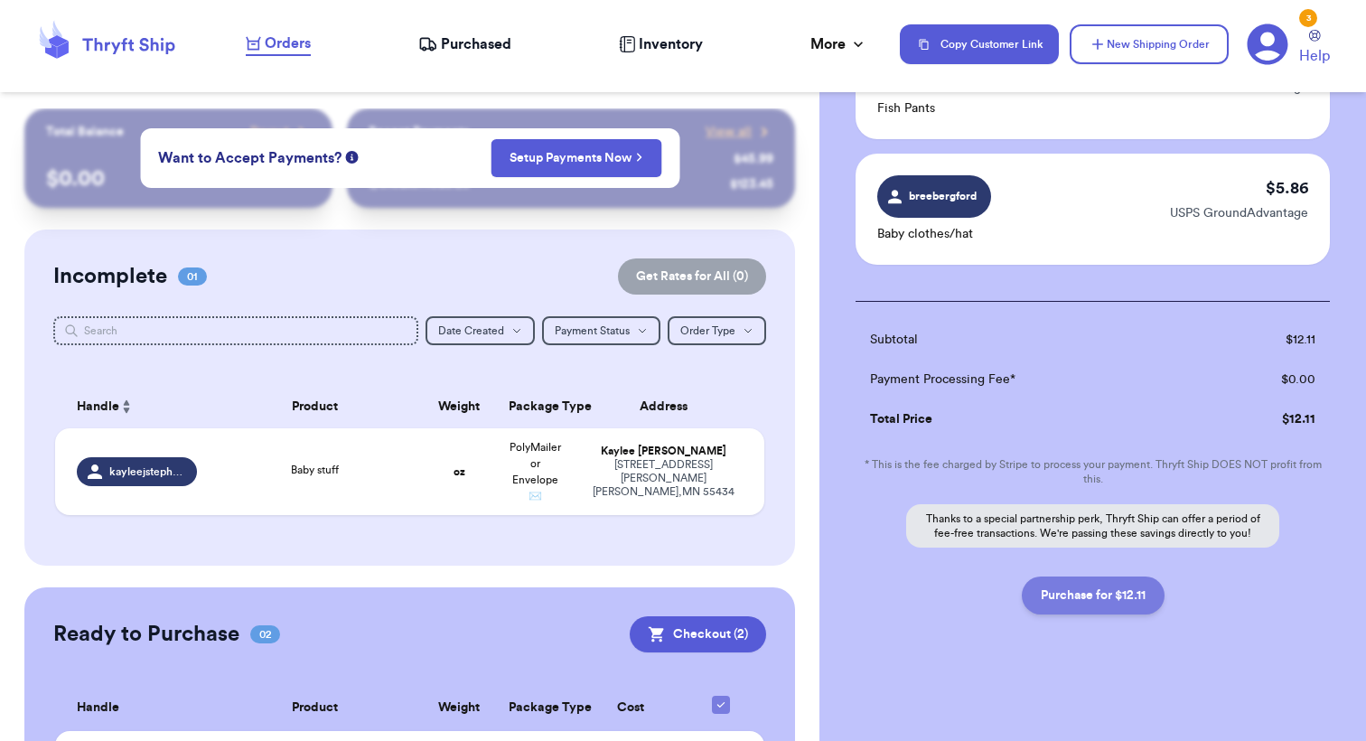
scroll to position [196, 0]
click at [1088, 604] on button "Purchase for $12.11" at bounding box center [1093, 596] width 143 height 38
checkbox input "false"
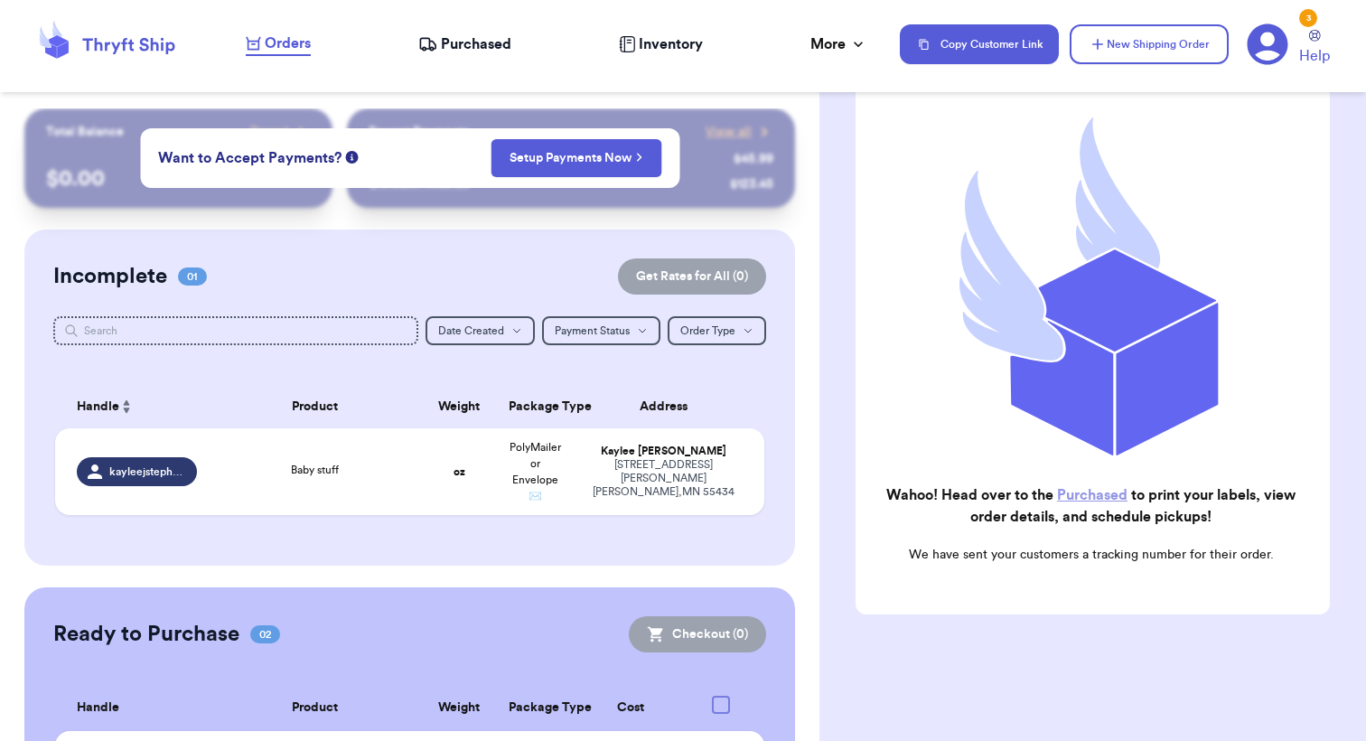
scroll to position [162, 0]
checkbox input "true"
click at [466, 41] on span "Purchased" at bounding box center [476, 44] width 70 height 22
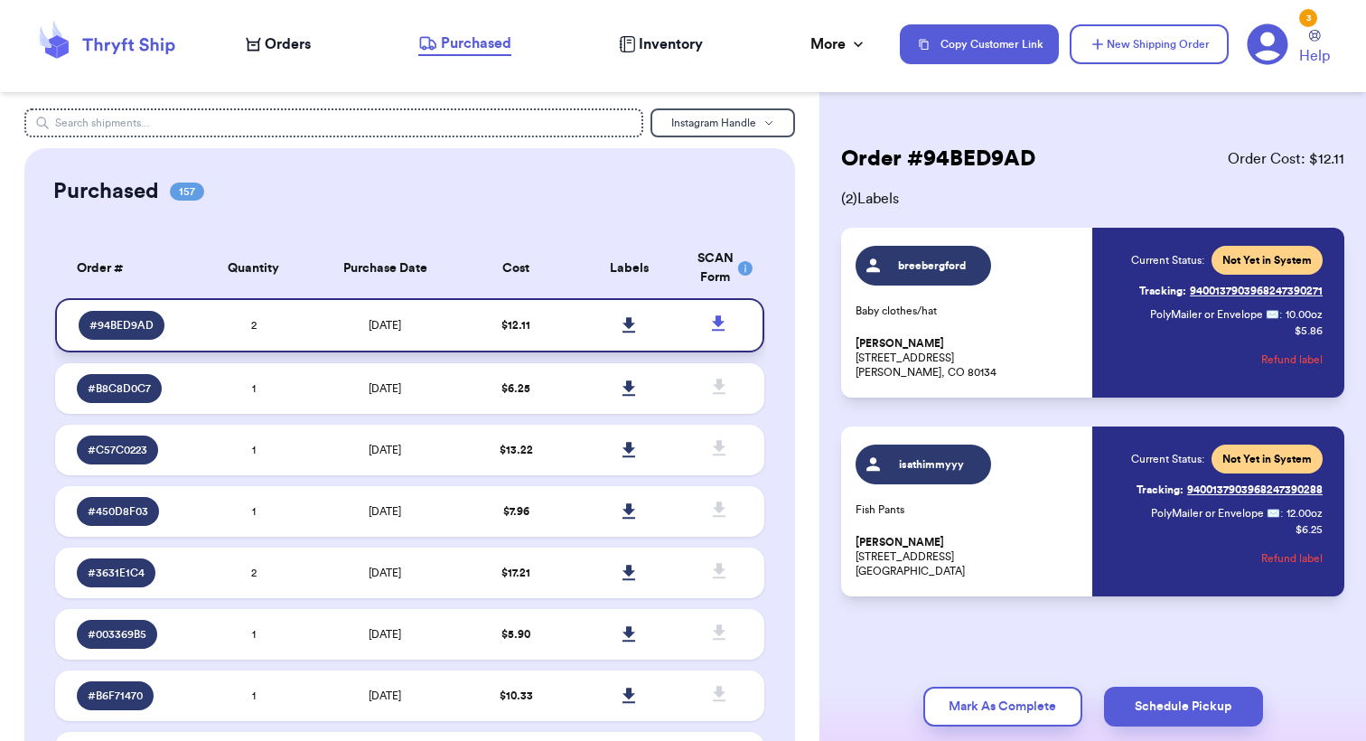
click at [626, 333] on icon at bounding box center [630, 325] width 14 height 16
